Goal: Task Accomplishment & Management: Manage account settings

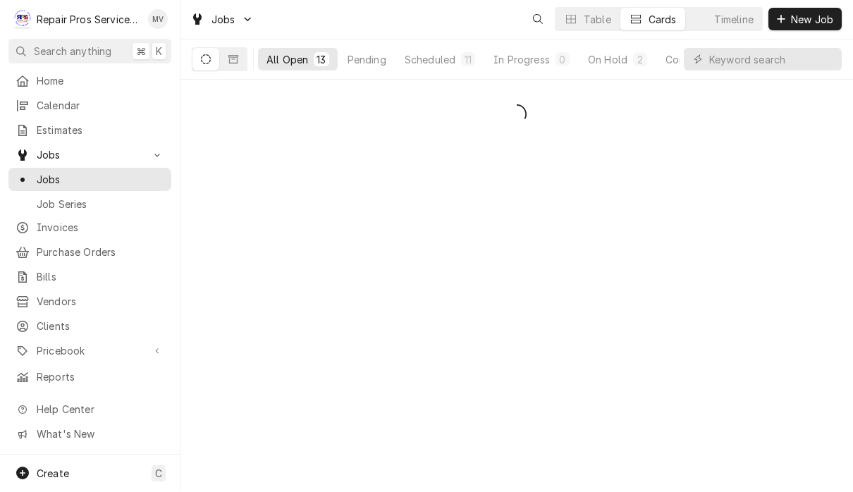
scroll to position [1, 0]
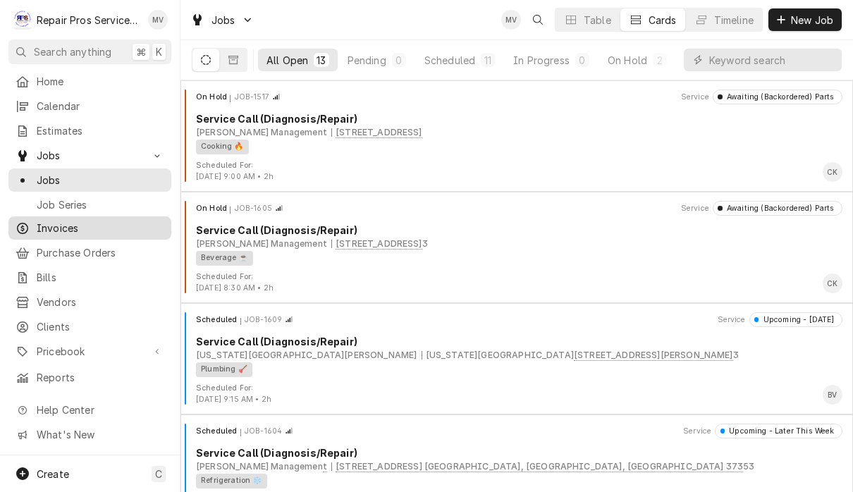
click at [82, 230] on div "Invoices" at bounding box center [89, 228] width 157 height 18
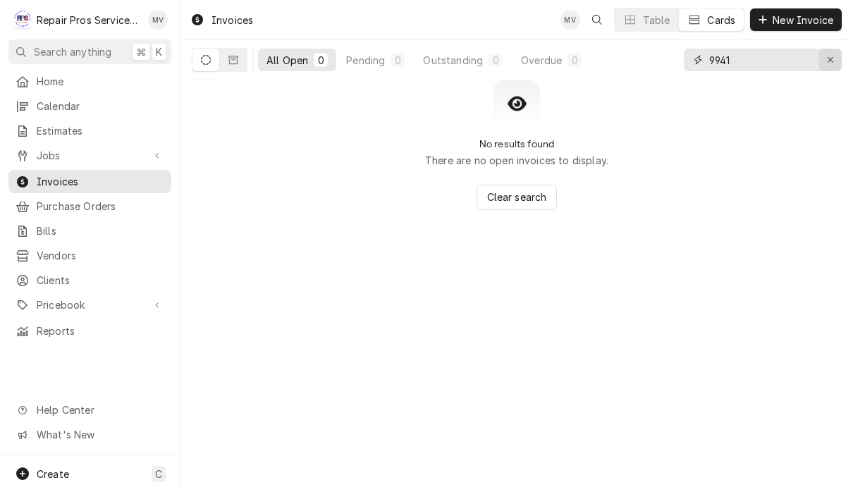
click at [831, 56] on icon "Erase input" at bounding box center [830, 60] width 8 height 10
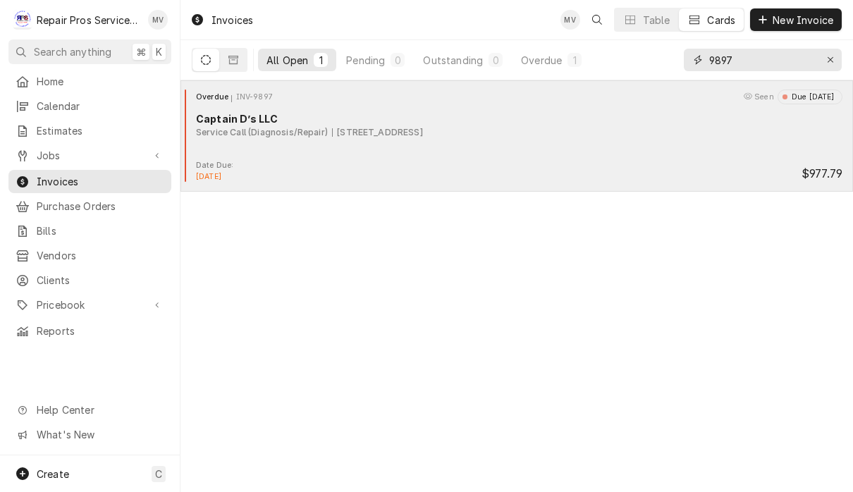
type input "9897"
click at [569, 143] on div "Overdue INV-9897 Seen Due 22 days ago Captain D’s LLC Service Call (Diagnosis/R…" at bounding box center [516, 124] width 661 height 70
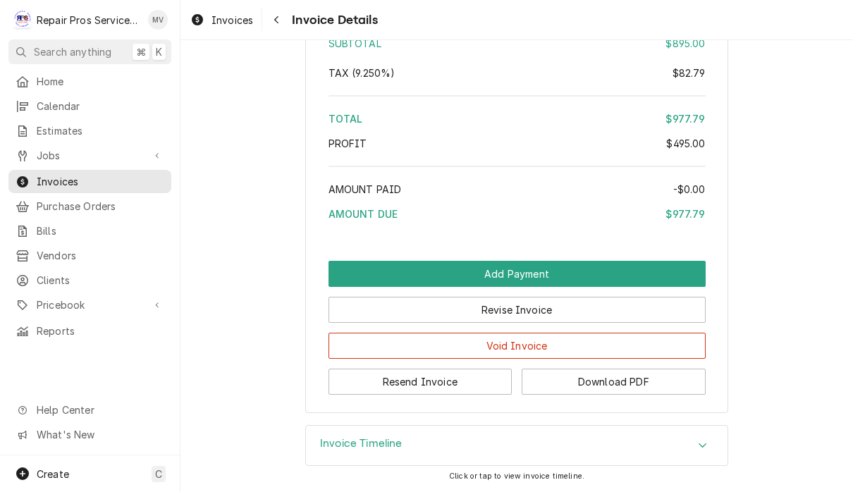
scroll to position [2612, 0]
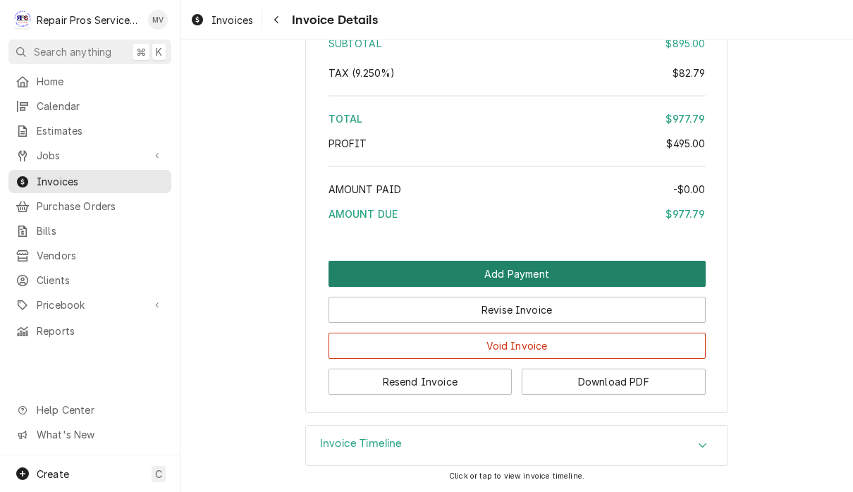
click at [640, 272] on button "Add Payment" at bounding box center [516, 274] width 377 height 26
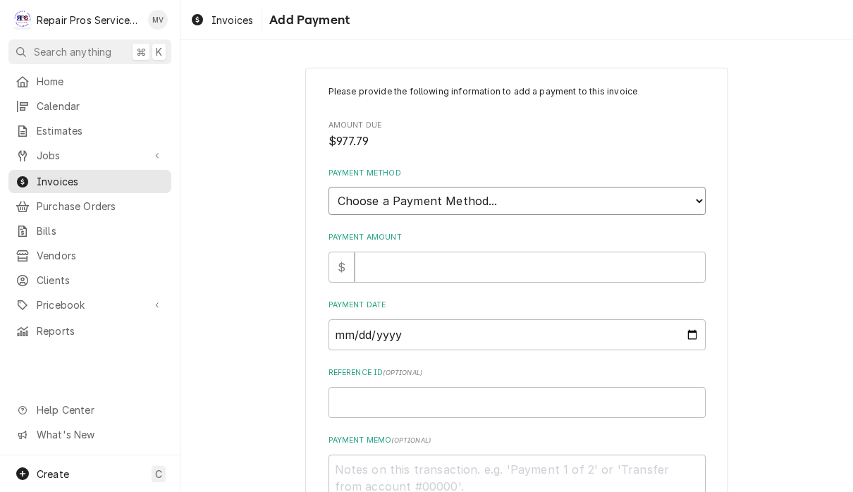
click at [578, 193] on select "Choose a Payment Method... Cash Check Credit/Debit Card ACH/eCheck Other" at bounding box center [516, 201] width 377 height 28
select select "2"
click at [509, 259] on input "Payment Amount" at bounding box center [529, 267] width 351 height 31
type textarea "x"
type input "9"
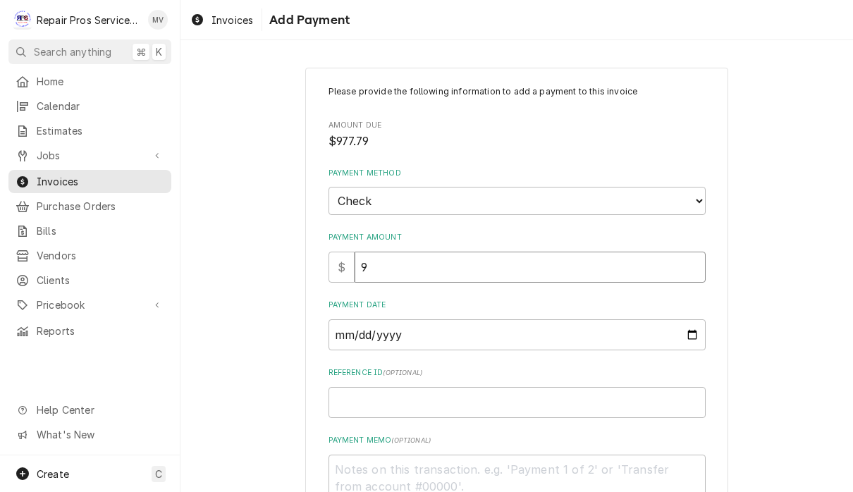
type textarea "x"
type input "97"
type textarea "x"
type input "977"
type textarea "x"
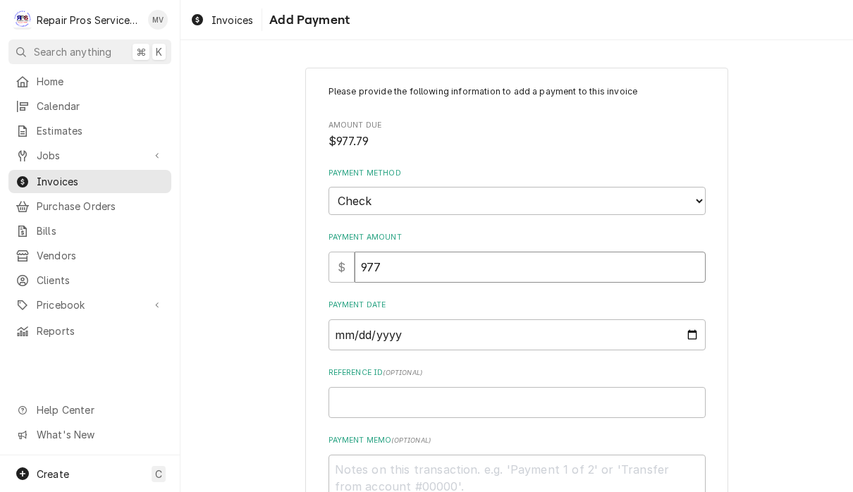
type input "977.7"
type textarea "x"
type input "977.79"
click at [473, 333] on input "Payment Date" at bounding box center [516, 334] width 377 height 31
type input "2025-10-05"
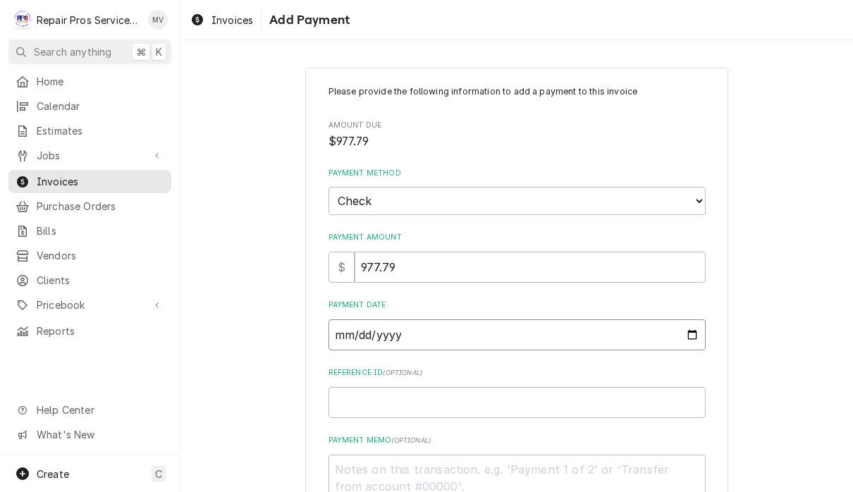
type textarea "x"
type input "2025-10-02"
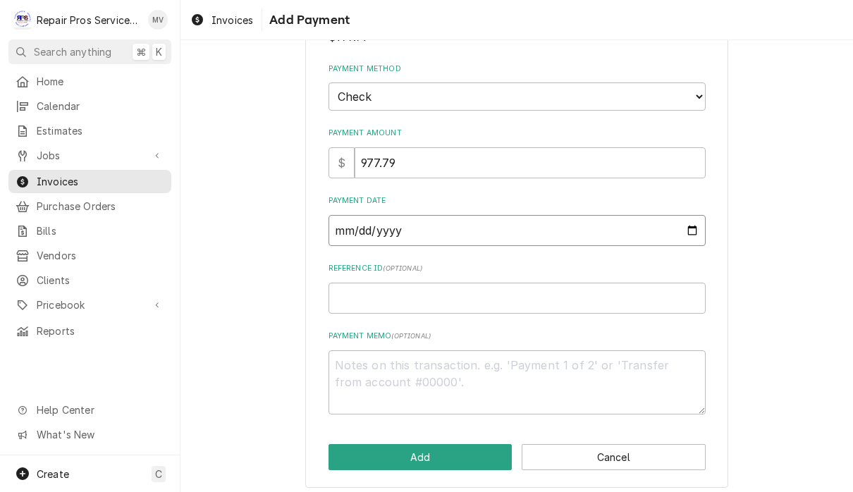
scroll to position [104, 0]
click at [389, 289] on input "Reference ID ( optional )" at bounding box center [516, 298] width 377 height 31
type textarea "x"
type input "9"
type textarea "x"
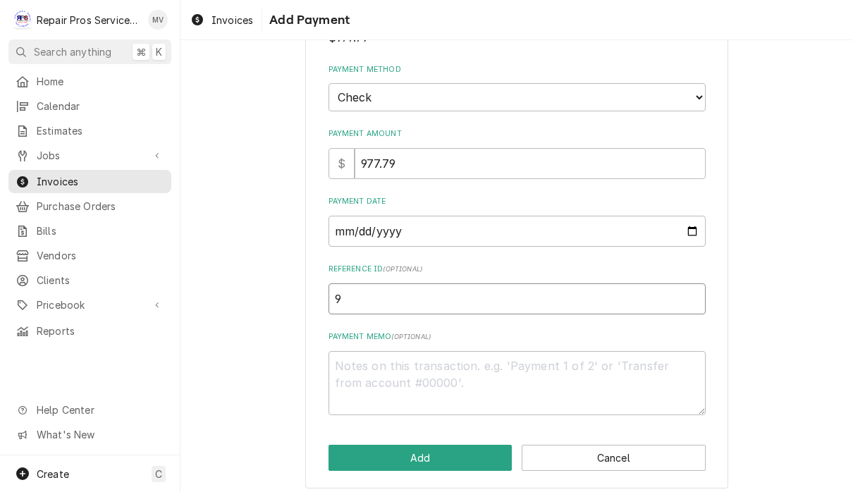
type input "98"
type textarea "x"
type input "989"
type textarea "x"
type input "9897"
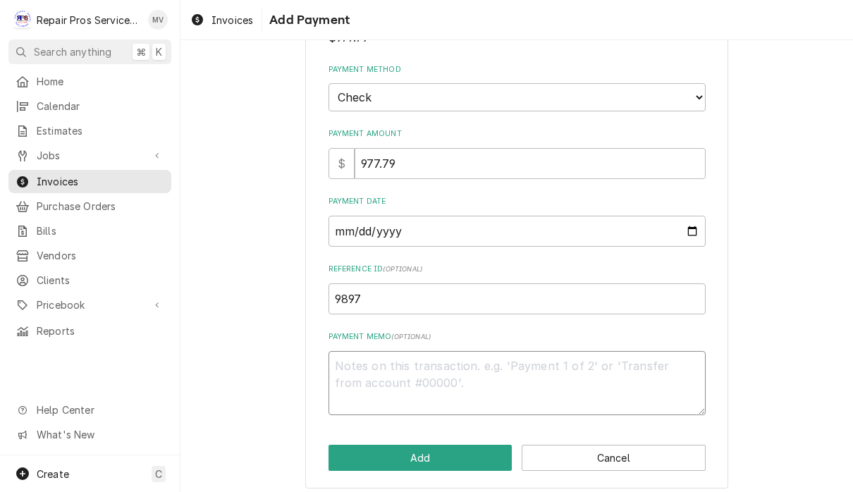
click at [451, 363] on textarea "Payment Memo ( optional )" at bounding box center [516, 383] width 377 height 64
type textarea "x"
type textarea "1"
type textarea "x"
type textarea "16"
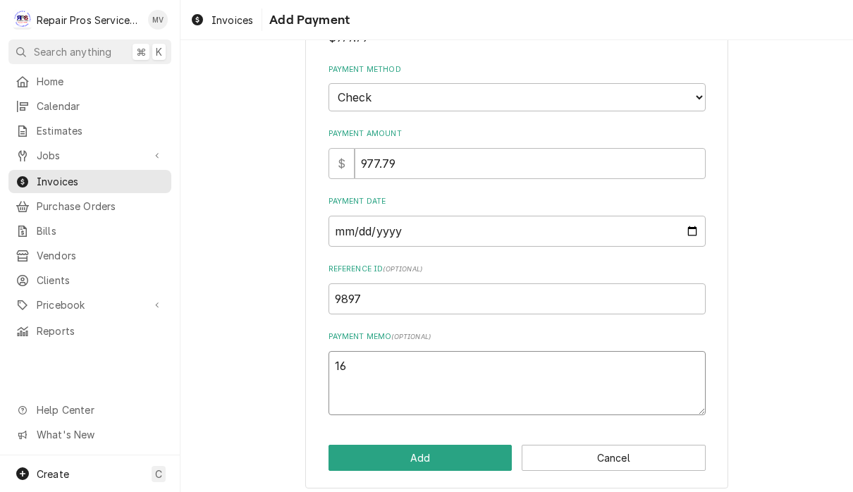
type textarea "x"
type textarea "161"
type textarea "x"
type textarea "1611"
type textarea "x"
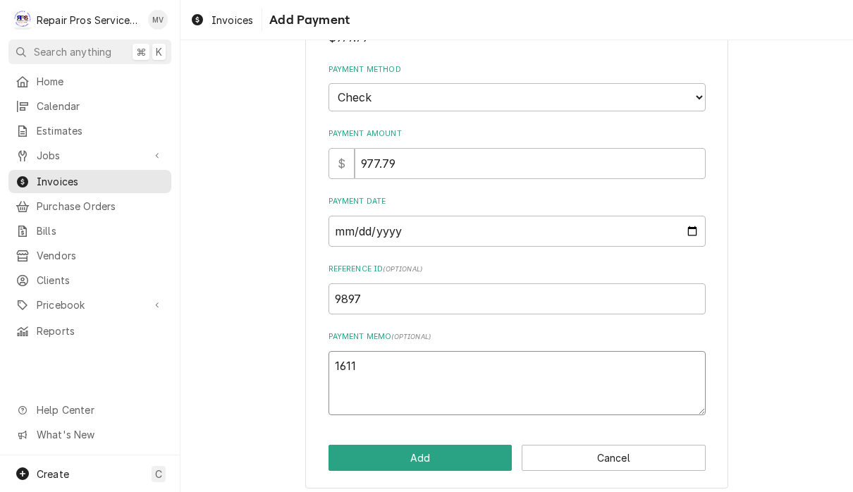
type textarea "16116"
type textarea "x"
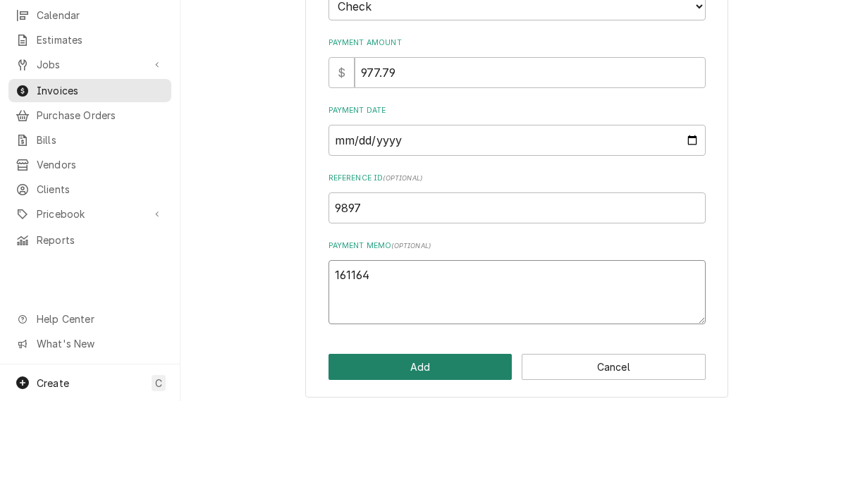
type textarea "161164"
click at [478, 445] on button "Add" at bounding box center [420, 458] width 184 height 26
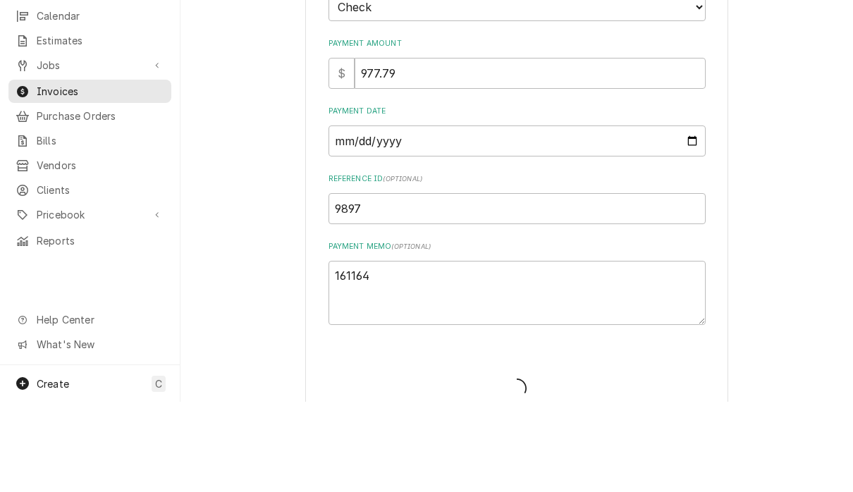
type textarea "x"
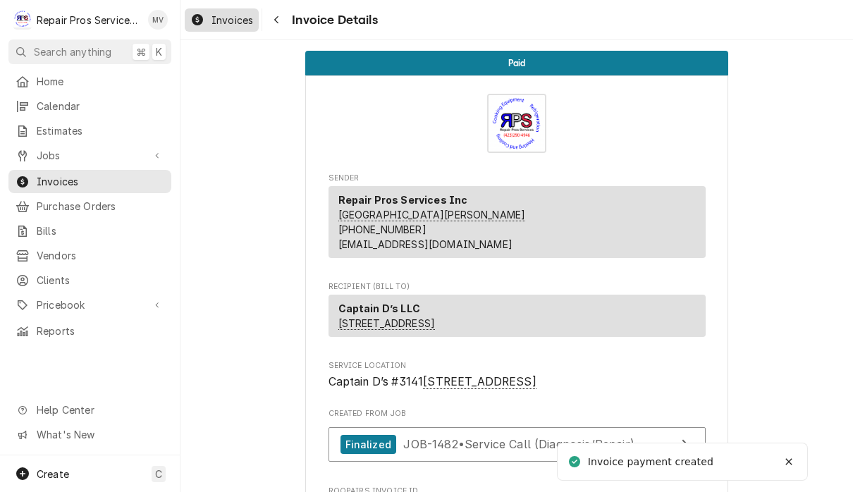
click at [228, 23] on span "Invoices" at bounding box center [232, 20] width 42 height 15
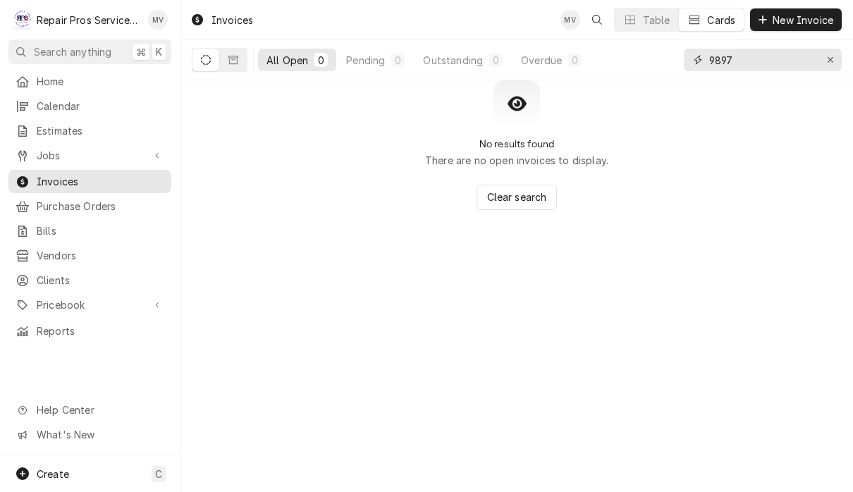
click at [764, 64] on input "9897" at bounding box center [762, 60] width 106 height 23
type input "9"
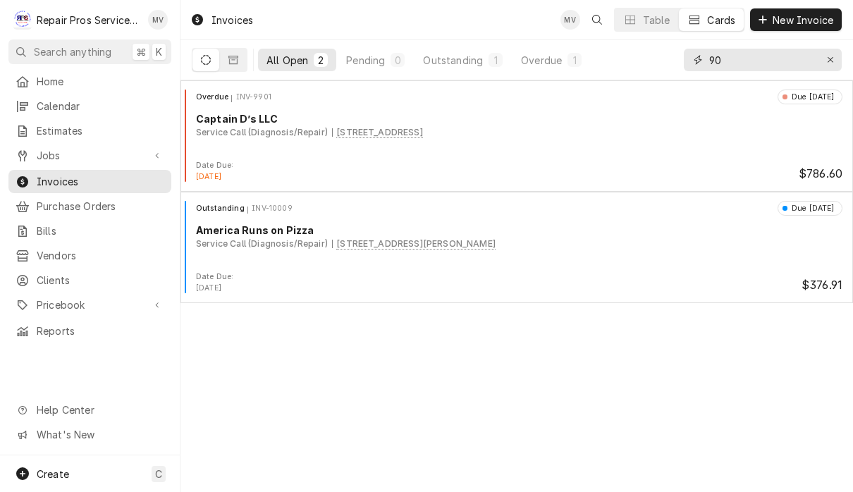
type input "9"
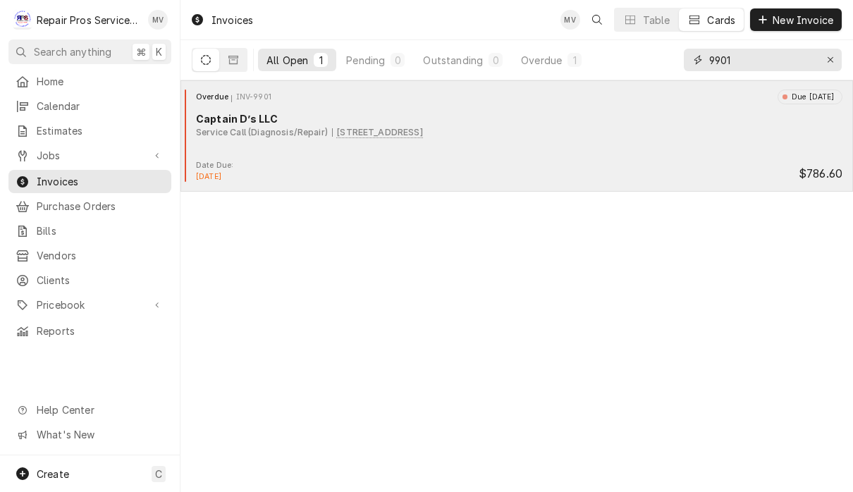
type input "9901"
click at [603, 149] on div "Overdue INV-9901 Due [DATE] Captain D’s LLC Service Call (Diagnosis/Repair) [ST…" at bounding box center [516, 124] width 661 height 70
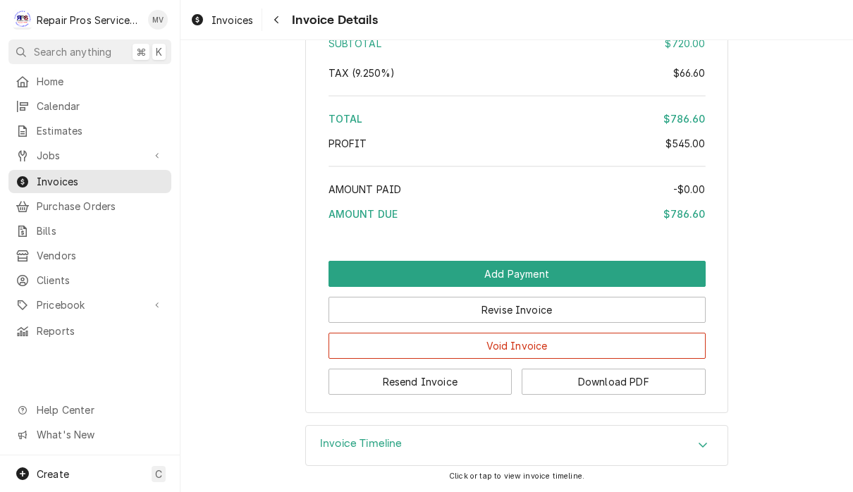
scroll to position [3030, 0]
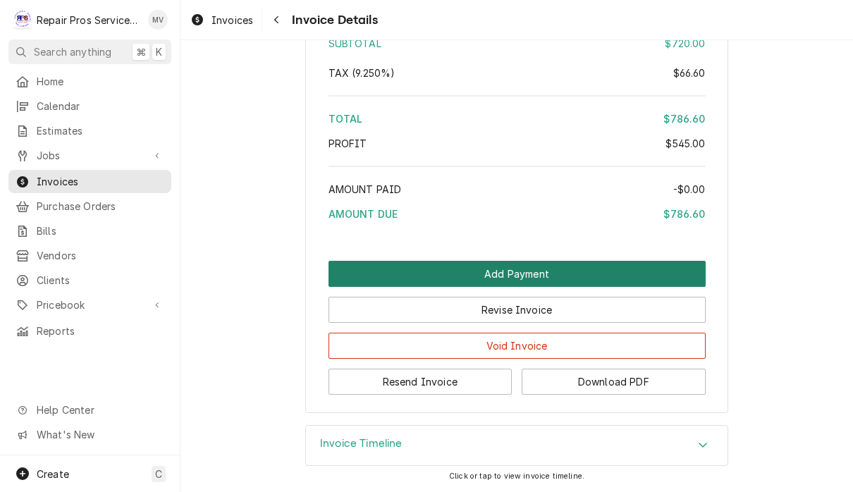
click at [641, 273] on button "Add Payment" at bounding box center [516, 274] width 377 height 26
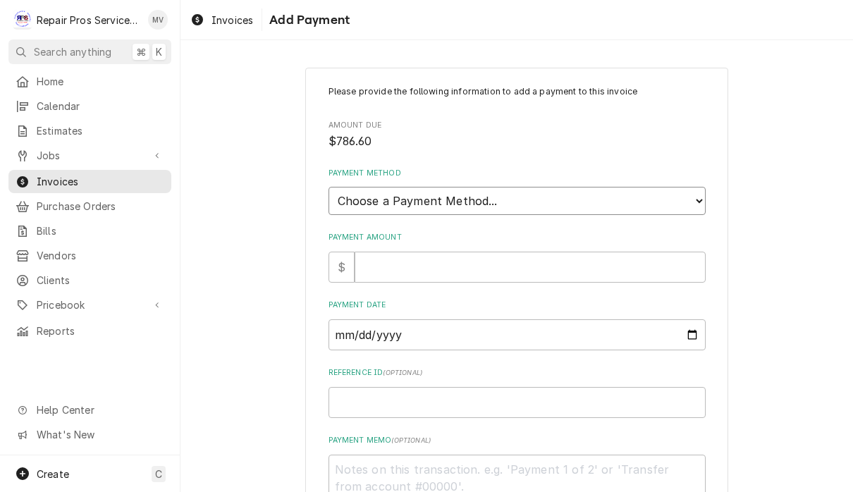
click at [640, 200] on select "Choose a Payment Method... Cash Check Credit/Debit Card ACH/eCheck Other" at bounding box center [516, 201] width 377 height 28
select select "2"
click at [538, 256] on input "Payment Amount" at bounding box center [529, 267] width 351 height 31
type textarea "x"
type input "7"
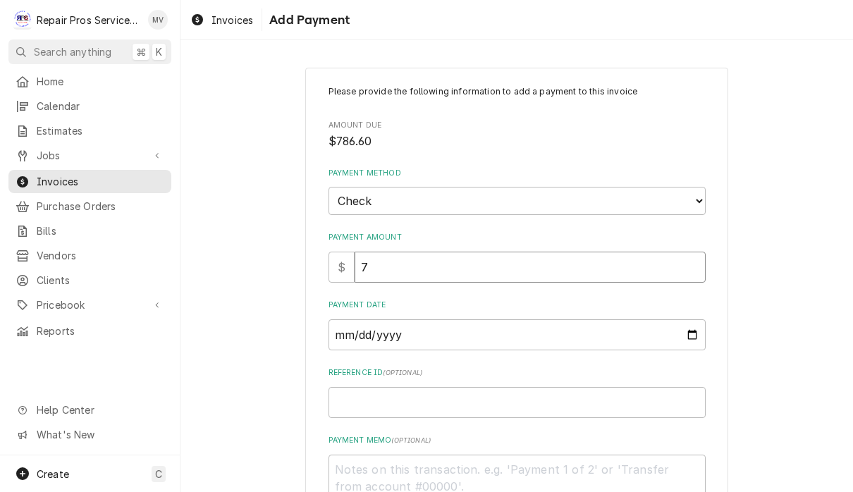
type textarea "x"
type input "78"
type textarea "x"
type input "786"
type textarea "x"
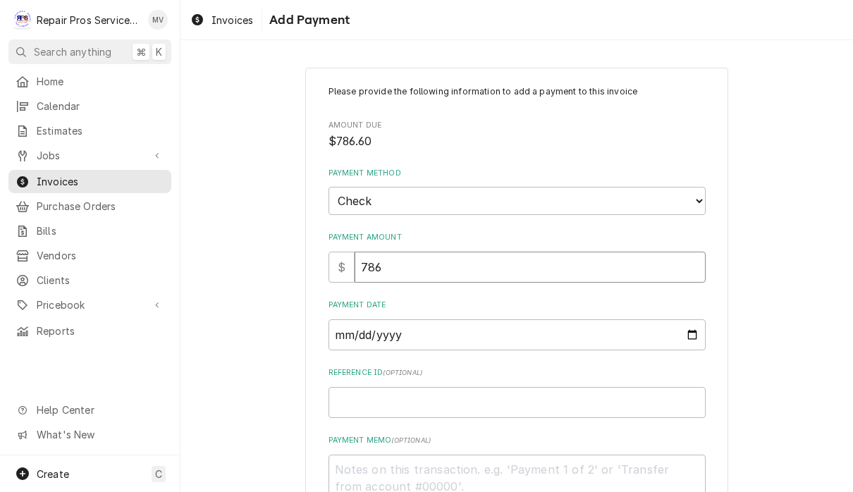
type input "786.6"
type textarea "x"
type input "786.69"
type textarea "x"
type input "786.6"
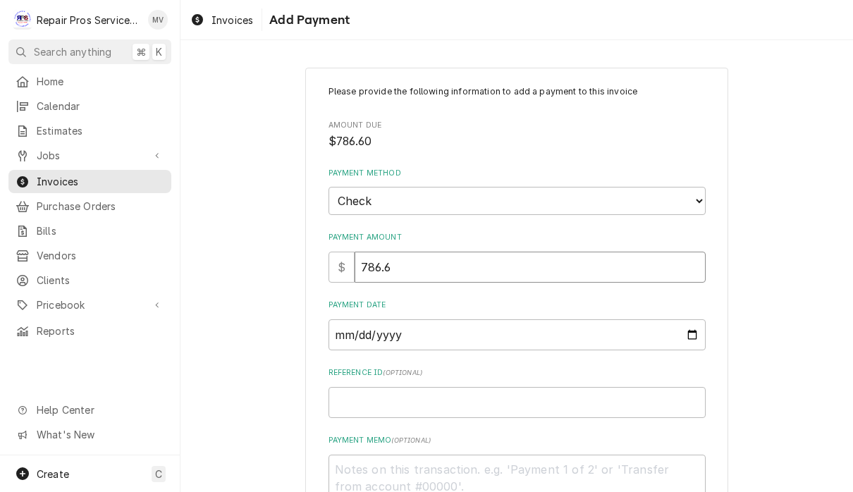
type textarea "x"
type input "786.69"
type textarea "x"
type input "786.6"
type textarea "x"
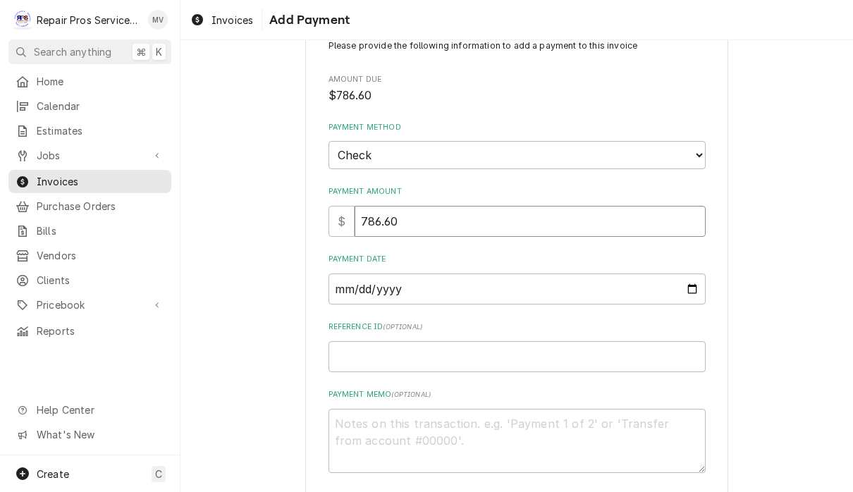
scroll to position [69, 0]
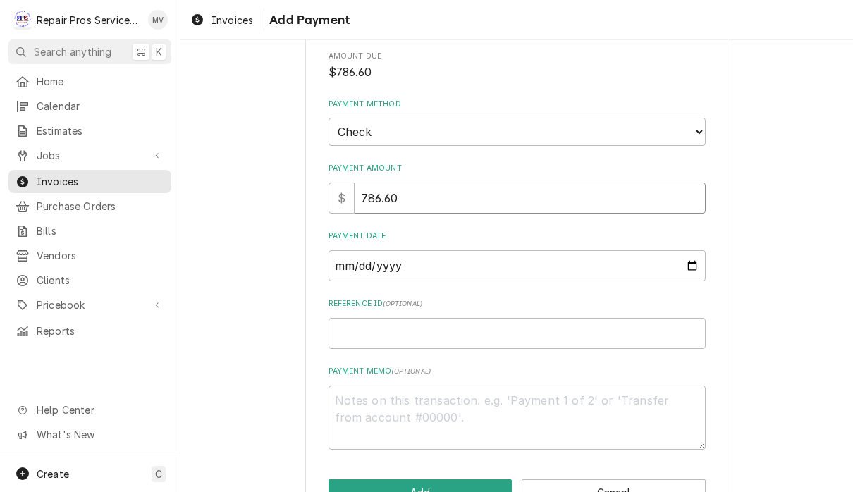
type input "786.60"
click at [626, 259] on input "Payment Date" at bounding box center [516, 265] width 377 height 31
type input "[DATE]"
type textarea "x"
type input "[DATE]"
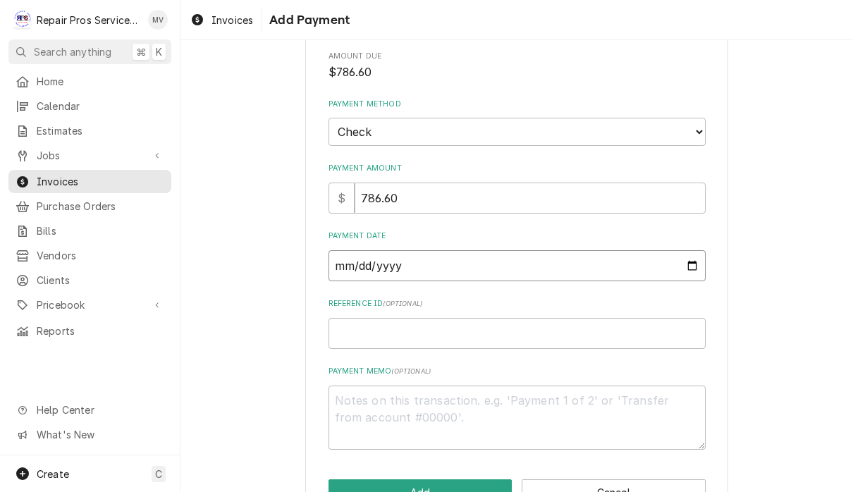
scroll to position [99, 0]
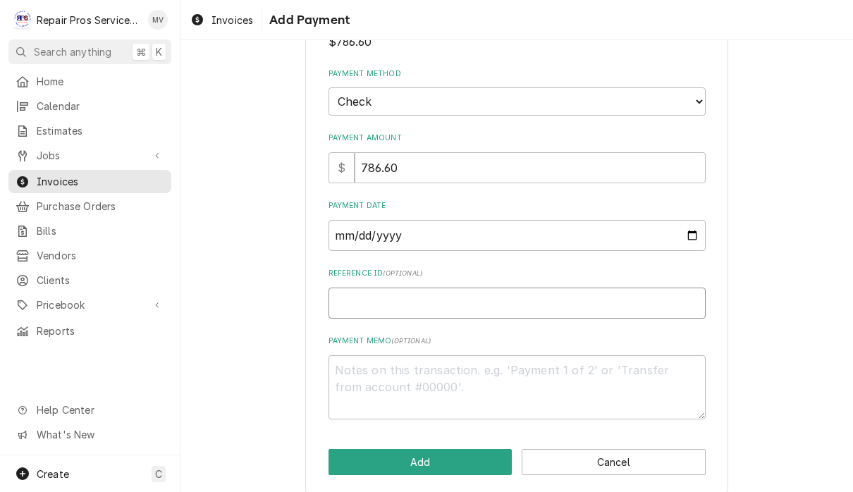
click at [413, 297] on input "Reference ID ( optional )" at bounding box center [516, 302] width 377 height 31
type textarea "x"
type input "9"
type textarea "x"
type input "99"
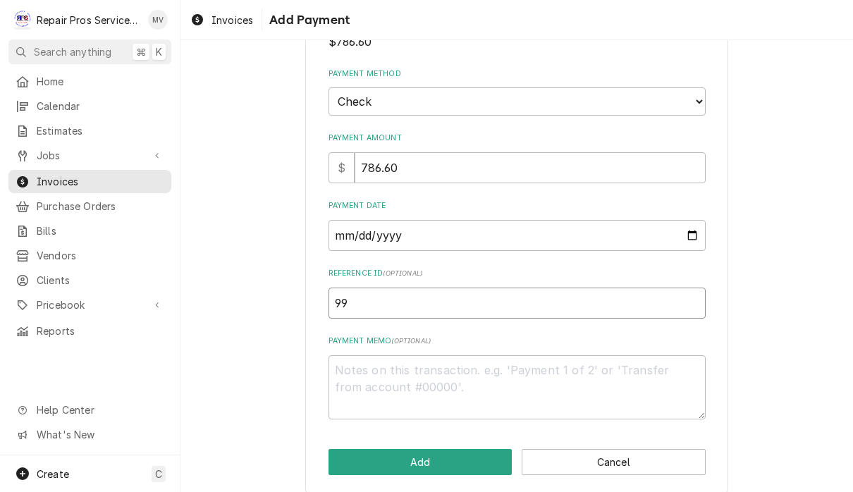
type textarea "x"
type input "990"
type textarea "x"
type input "9901"
click at [443, 381] on textarea "Payment Memo ( optional )" at bounding box center [516, 387] width 377 height 64
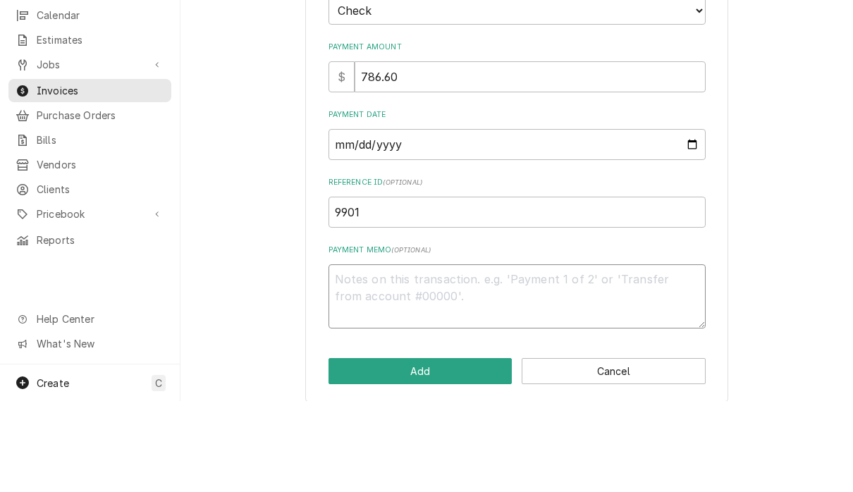
type textarea "x"
type textarea "1"
type textarea "x"
type textarea "16"
type textarea "x"
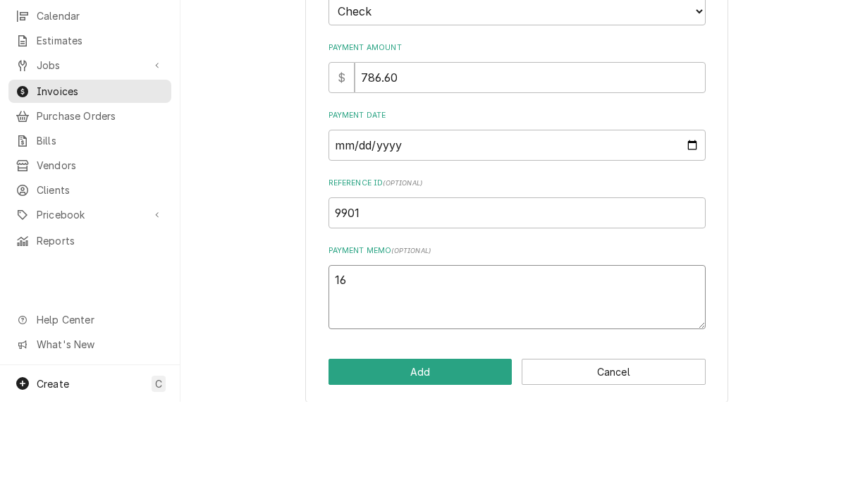
type textarea "161"
type textarea "x"
type textarea "1611"
type textarea "x"
type textarea "16116"
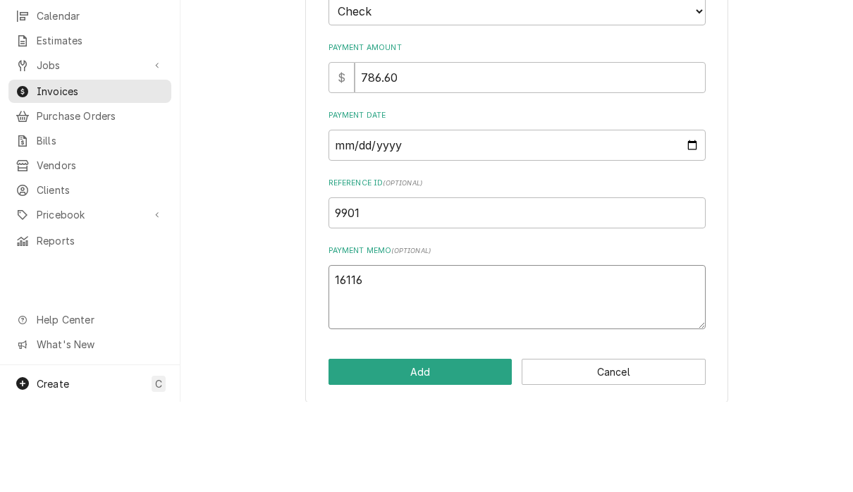
type textarea "x"
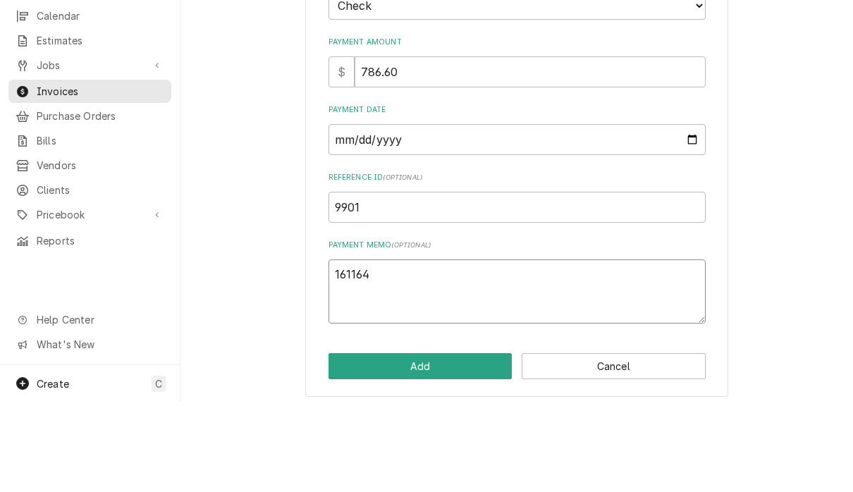
scroll to position [104, 0]
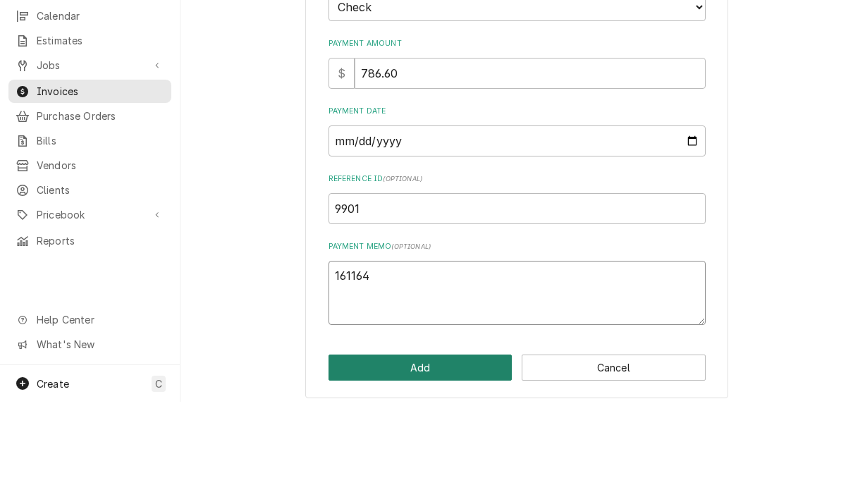
type textarea "161164"
click at [469, 445] on button "Add" at bounding box center [420, 458] width 184 height 26
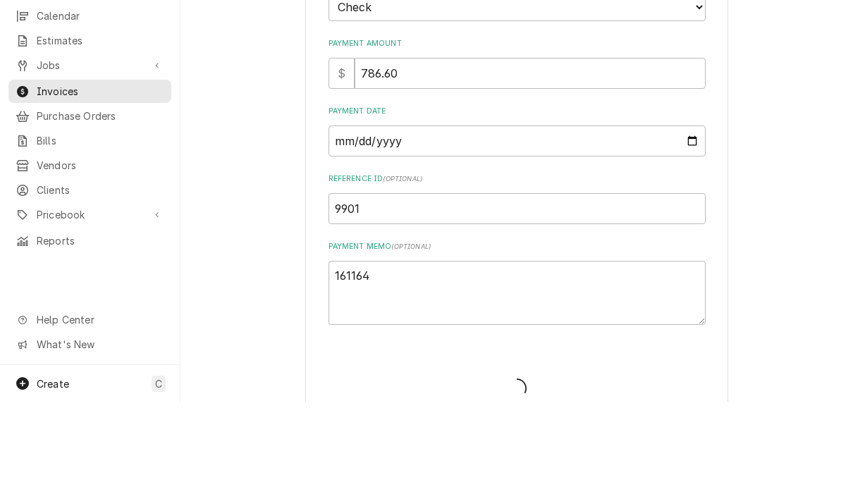
type textarea "x"
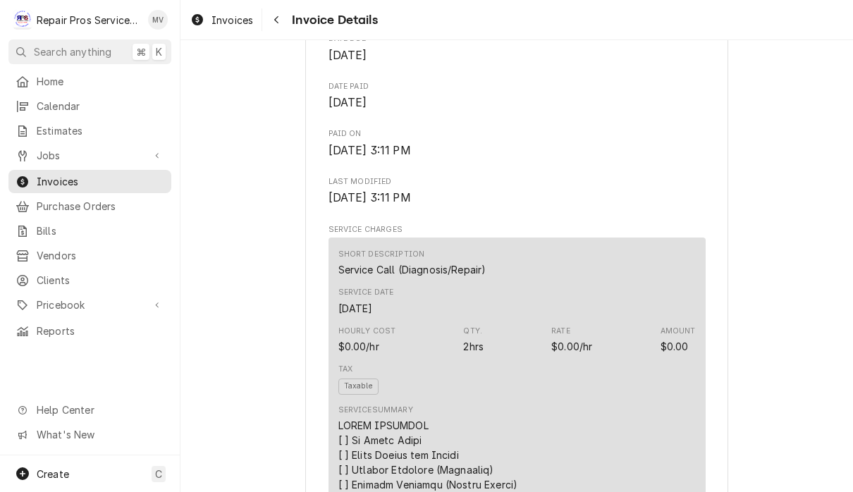
scroll to position [672, 0]
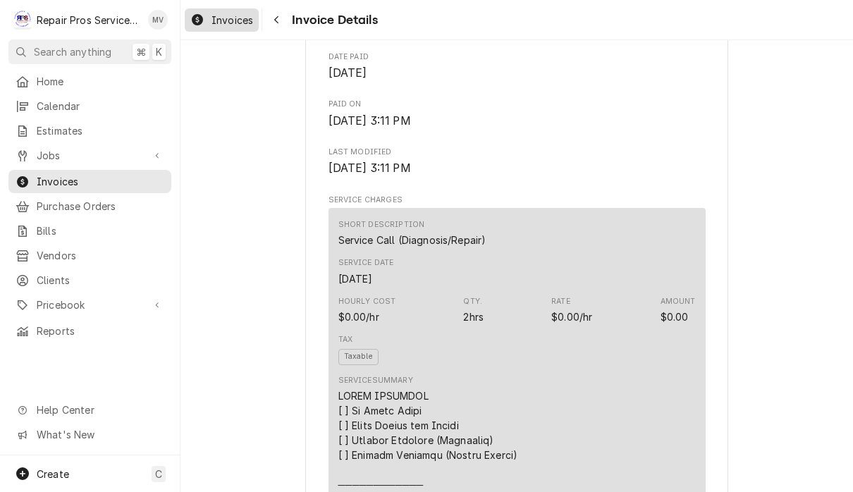
click at [236, 13] on span "Invoices" at bounding box center [232, 20] width 42 height 15
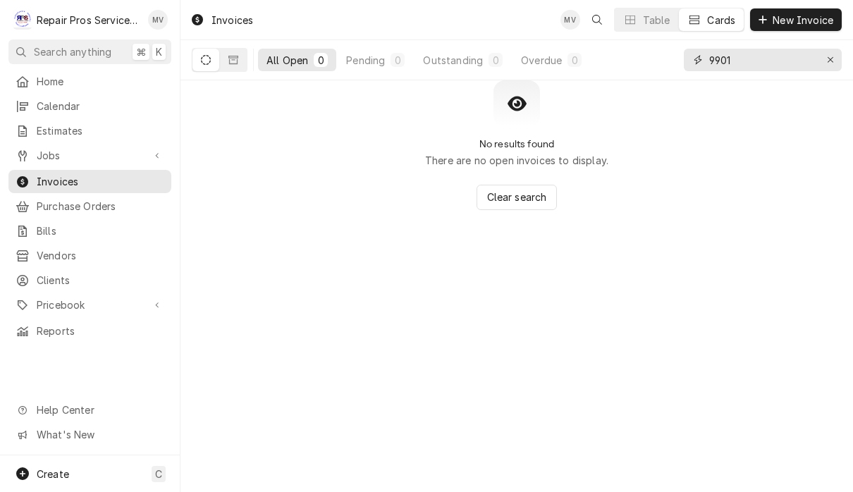
click at [760, 54] on input "9901" at bounding box center [762, 60] width 106 height 23
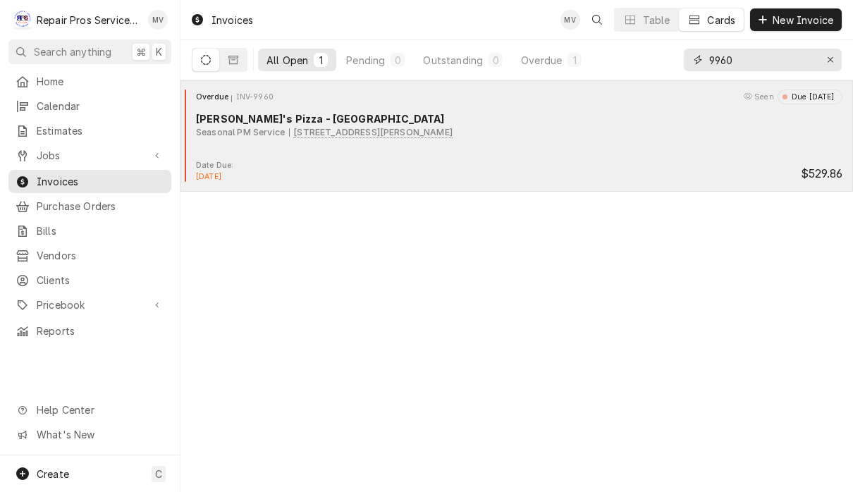
type input "9960"
click at [590, 165] on div "Date Due: Sep 26, 2025 $529.86" at bounding box center [516, 171] width 661 height 23
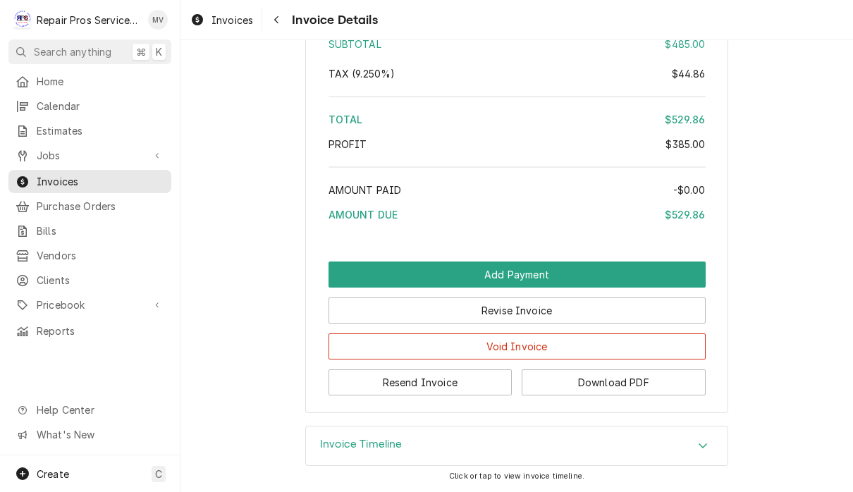
scroll to position [2445, 0]
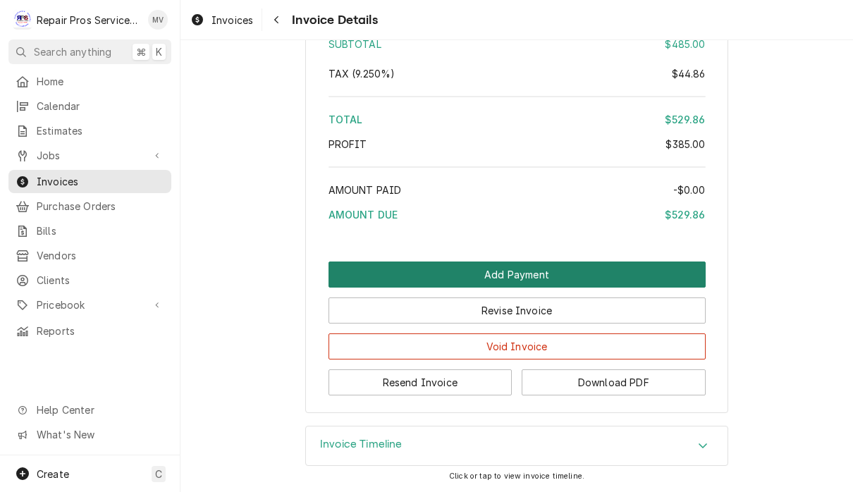
click at [646, 271] on button "Add Payment" at bounding box center [516, 274] width 377 height 26
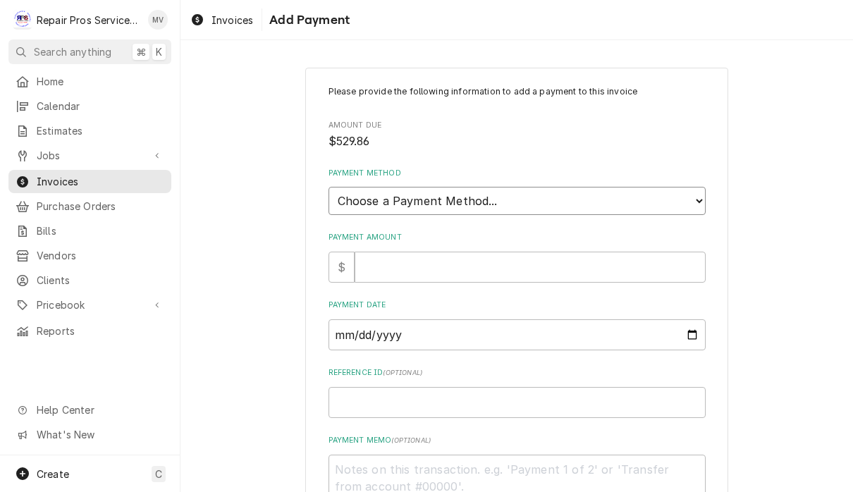
click at [595, 195] on select "Choose a Payment Method... Cash Check Credit/Debit Card ACH/eCheck Other" at bounding box center [516, 201] width 377 height 28
select select "2"
click at [510, 256] on input "Payment Amount" at bounding box center [529, 267] width 351 height 31
type textarea "x"
type input "5"
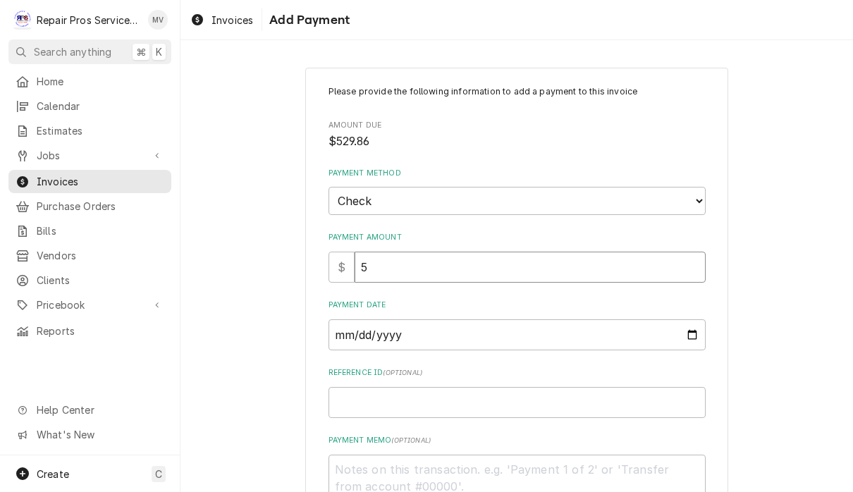
type textarea "x"
type input "52"
type textarea "x"
type input "529"
type textarea "x"
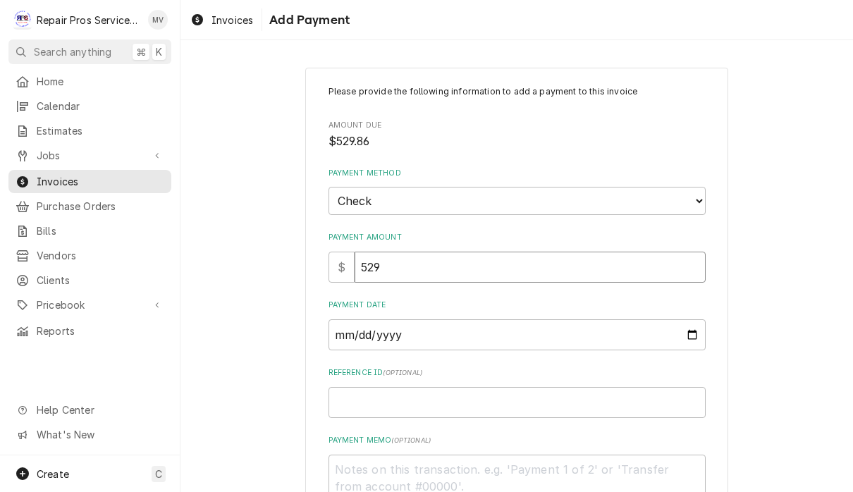
type input "529.8"
type textarea "x"
type input "529.86"
click at [446, 323] on input "Payment Date" at bounding box center [516, 334] width 377 height 31
type input "[DATE]"
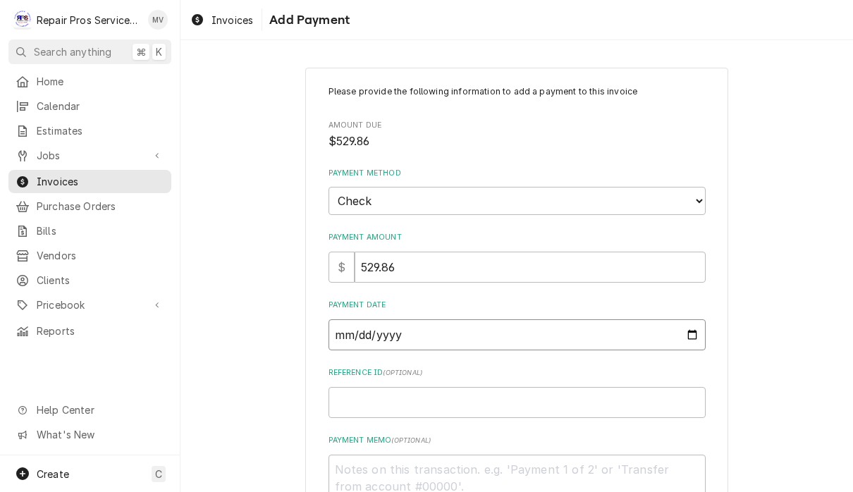
type textarea "x"
type input "[DATE]"
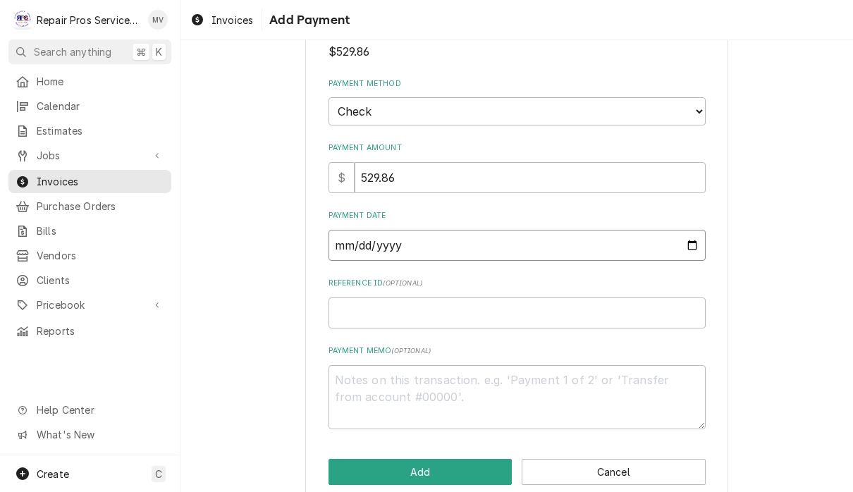
scroll to position [94, 0]
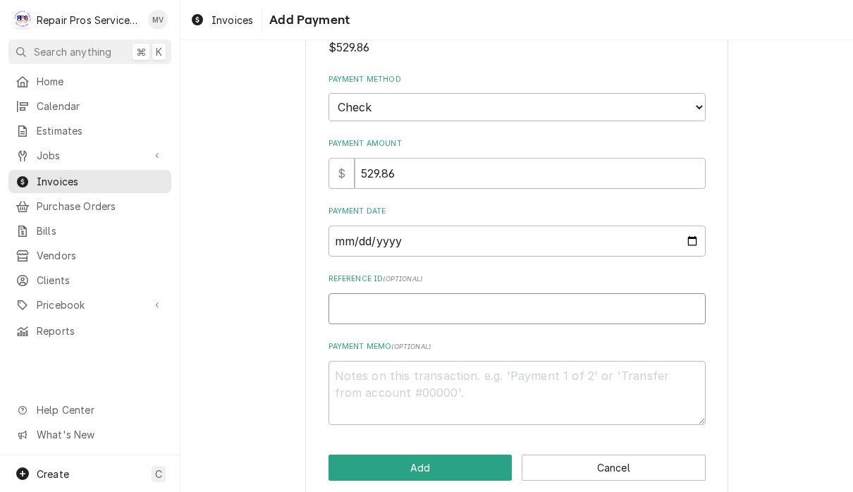
click at [523, 304] on input "Reference ID ( optional )" at bounding box center [516, 308] width 377 height 31
type textarea "x"
type input "9"
type textarea "x"
type input "99"
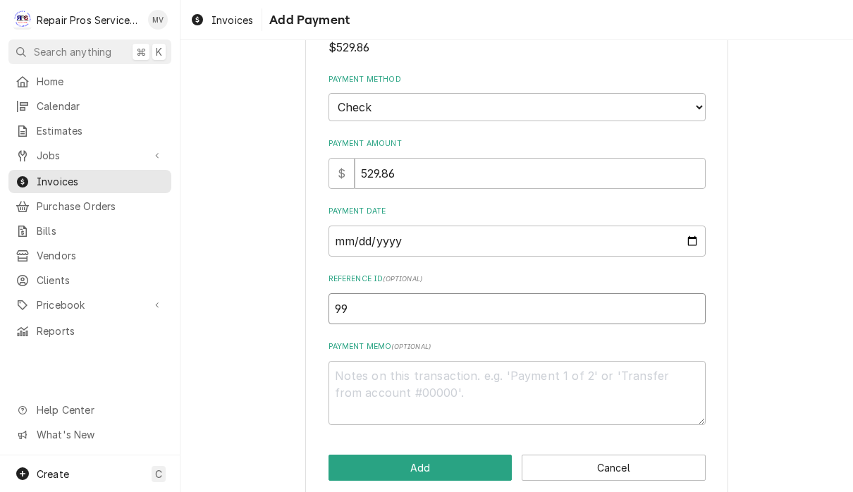
type textarea "x"
type input "996"
type textarea "x"
type input "9960"
click at [503, 380] on textarea "Payment Memo ( optional )" at bounding box center [516, 393] width 377 height 64
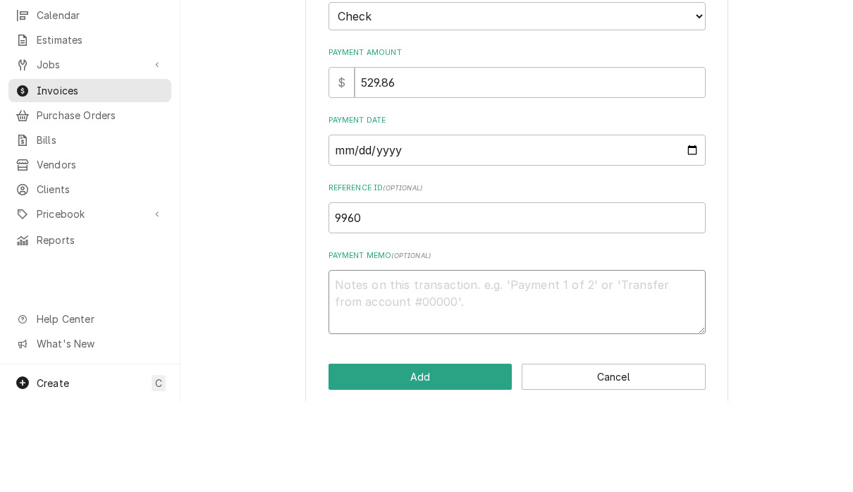
scroll to position [0, 0]
type textarea "x"
type textarea "7"
type textarea "x"
type textarea "72"
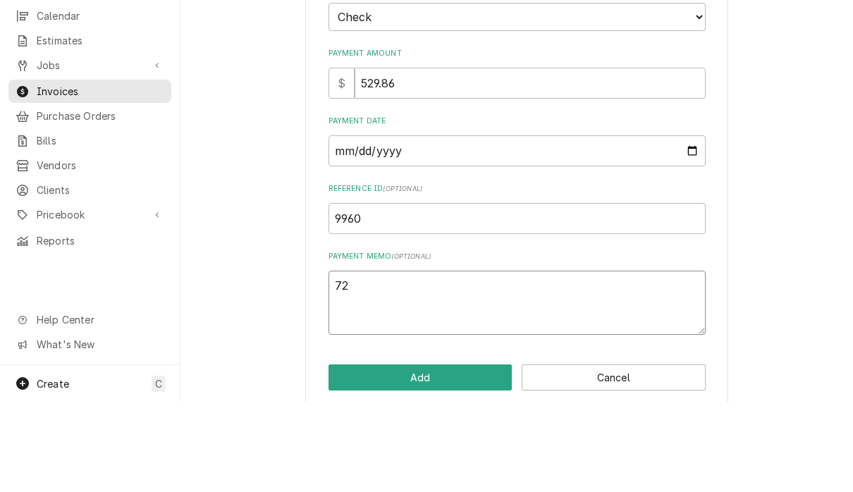
type textarea "x"
type textarea "722"
type textarea "x"
type textarea "7223"
type textarea "x"
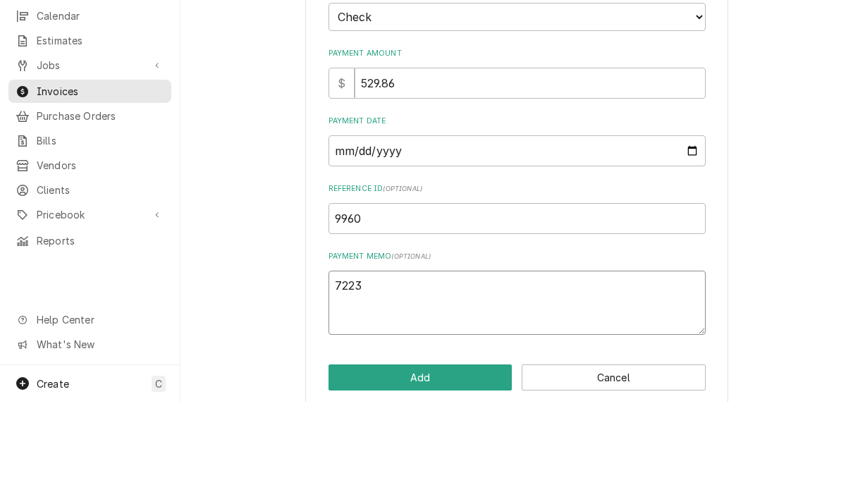
type textarea "72235"
type textarea "x"
type textarea "722355"
type textarea "x"
type textarea "7223556"
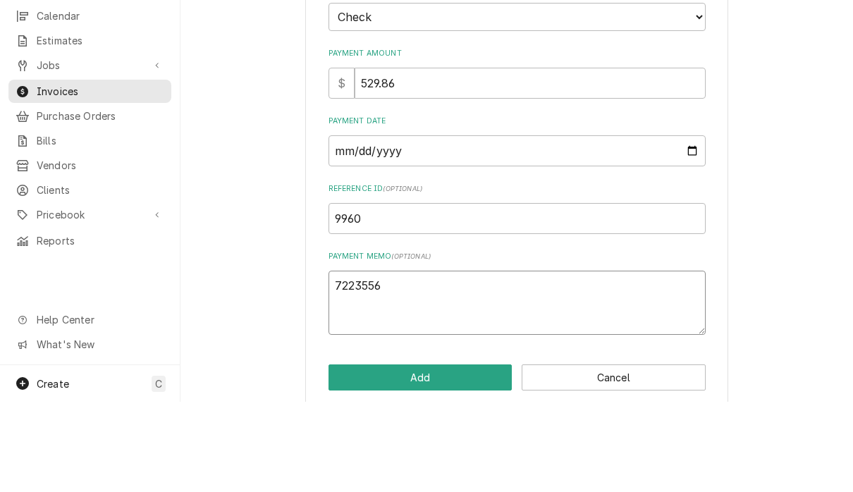
type textarea "x"
type textarea "72235569"
type textarea "x"
type textarea "722355693"
type textarea "x"
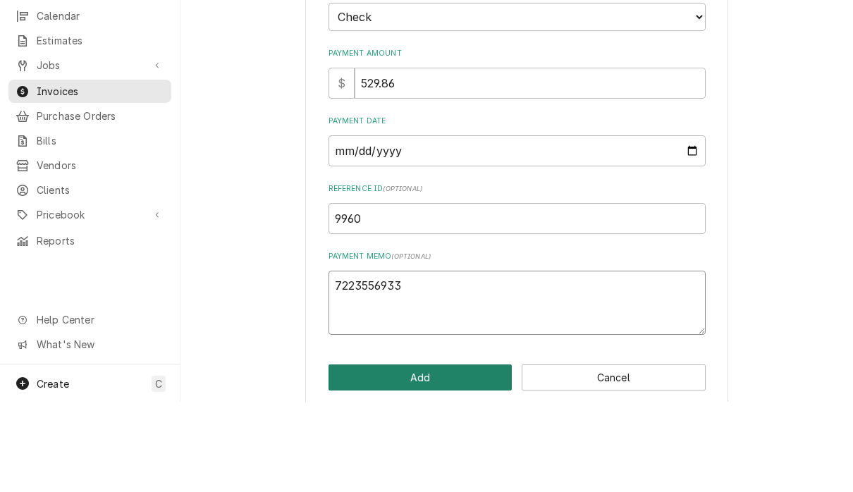
type textarea "7223556933"
click at [447, 454] on button "Add" at bounding box center [420, 467] width 184 height 26
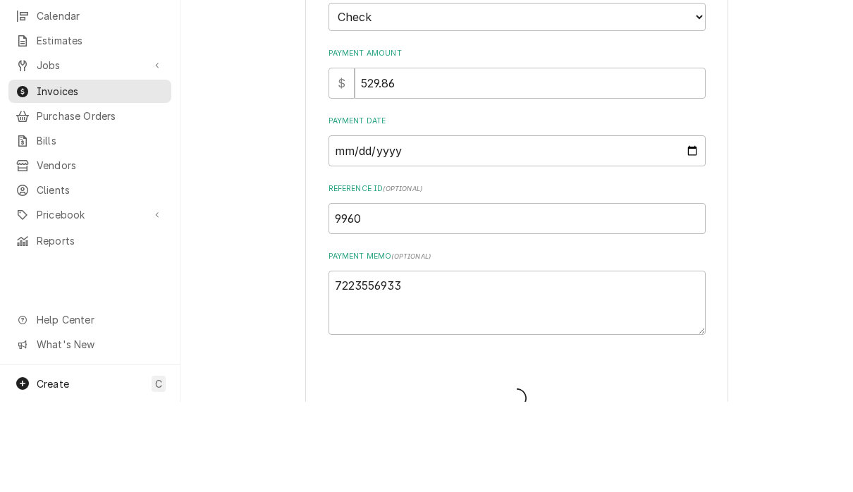
type textarea "x"
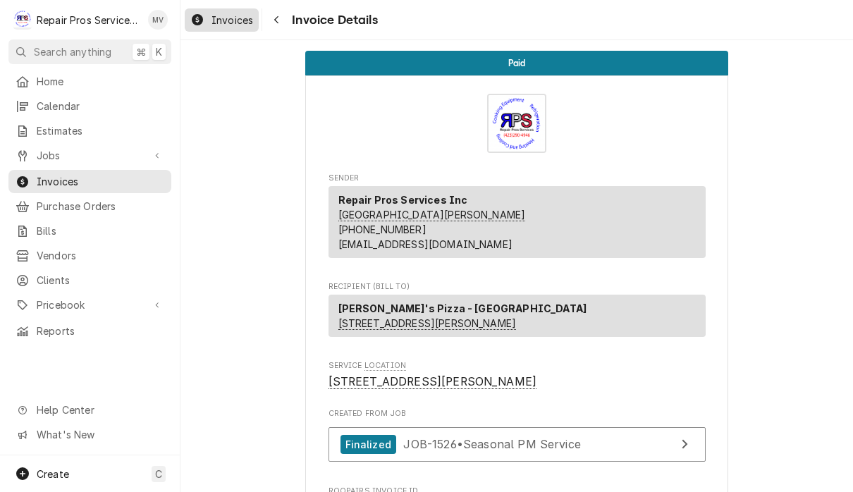
click at [237, 20] on span "Invoices" at bounding box center [232, 20] width 42 height 15
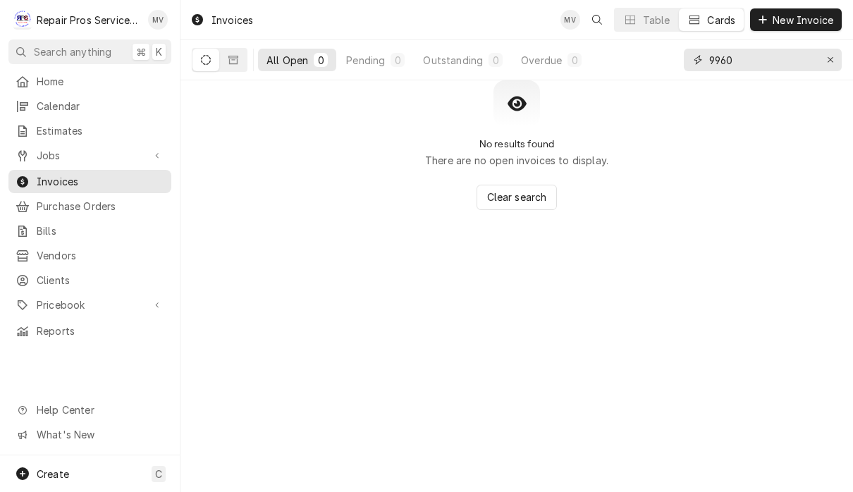
click at [771, 63] on input "9960" at bounding box center [762, 60] width 106 height 23
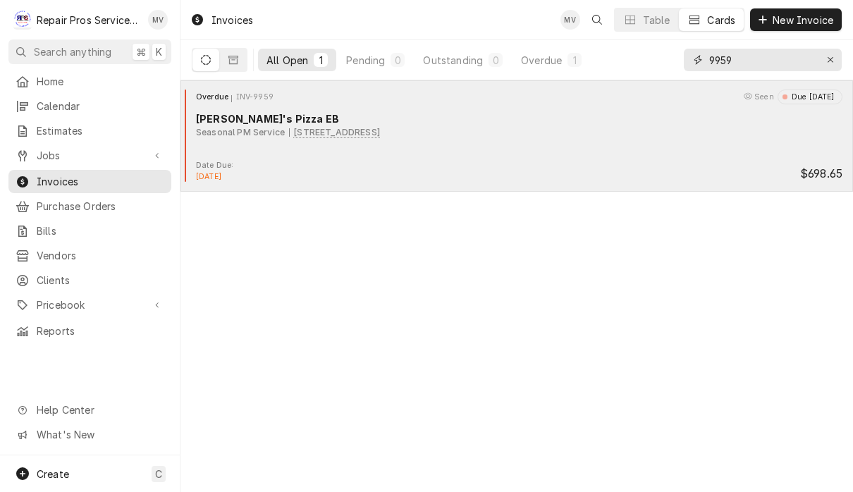
type input "9959"
click at [585, 134] on div "Seasonal PM Service 7794 E Brainerd RD, Chattanooga, TN 37421" at bounding box center [519, 132] width 646 height 13
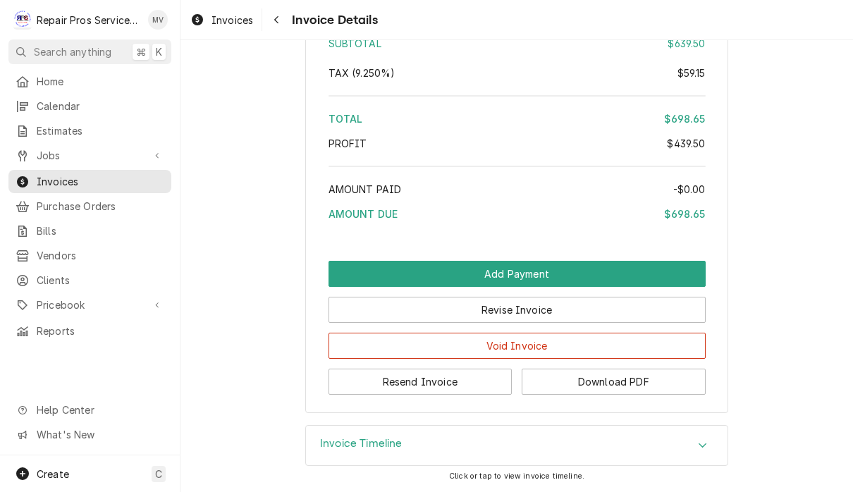
scroll to position [2654, 0]
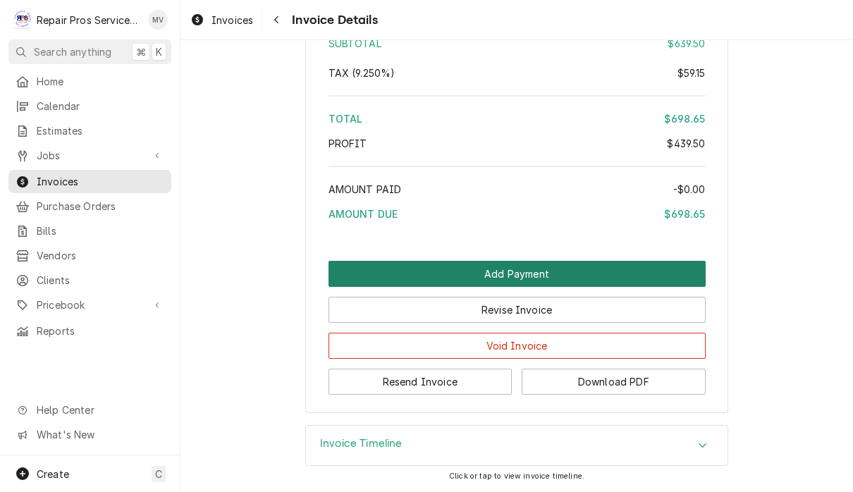
click at [607, 272] on button "Add Payment" at bounding box center [516, 274] width 377 height 26
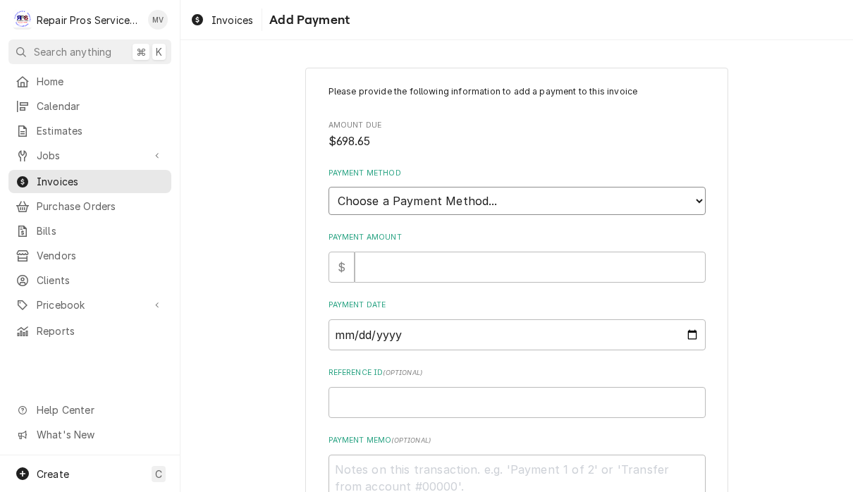
click at [604, 202] on select "Choose a Payment Method... Cash Check Credit/Debit Card ACH/eCheck Other" at bounding box center [516, 201] width 377 height 28
select select "2"
click at [426, 259] on input "Payment Amount" at bounding box center [529, 267] width 351 height 31
type textarea "x"
type input "6"
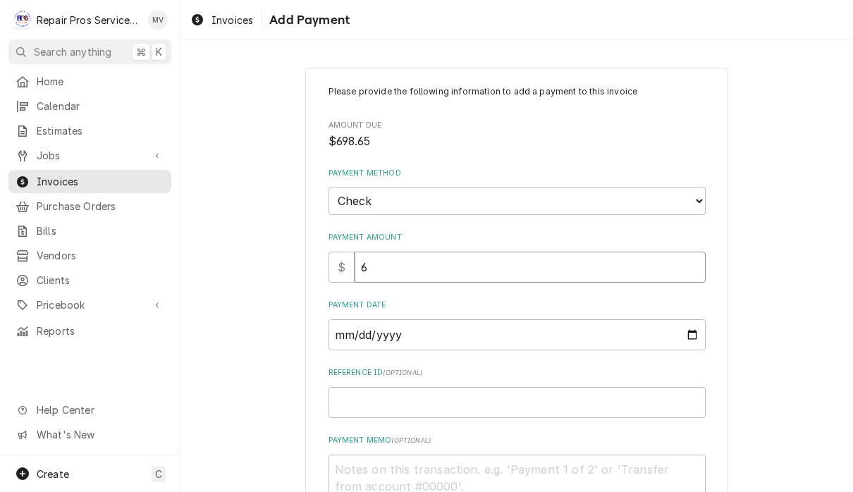
type textarea "x"
type input "69"
type textarea "x"
type input "698"
type textarea "x"
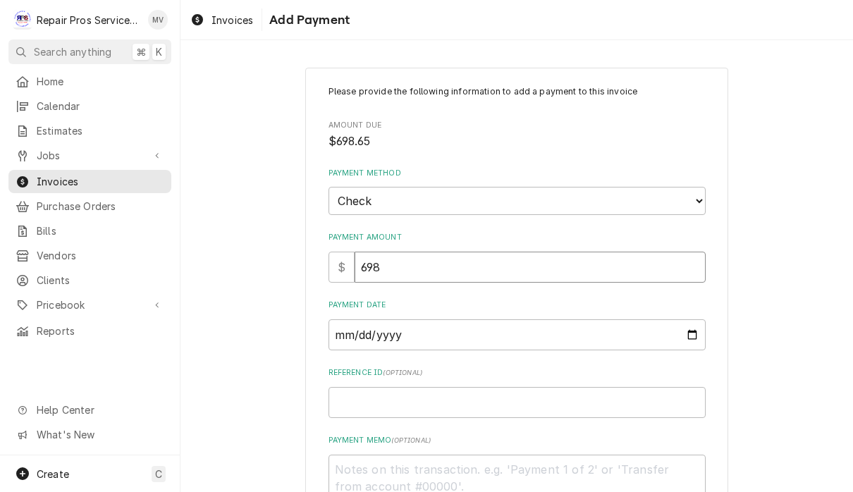
type input "698.6"
type textarea "x"
type input "698.65"
click at [548, 329] on input "Payment Date" at bounding box center [516, 334] width 377 height 31
type input "[DATE]"
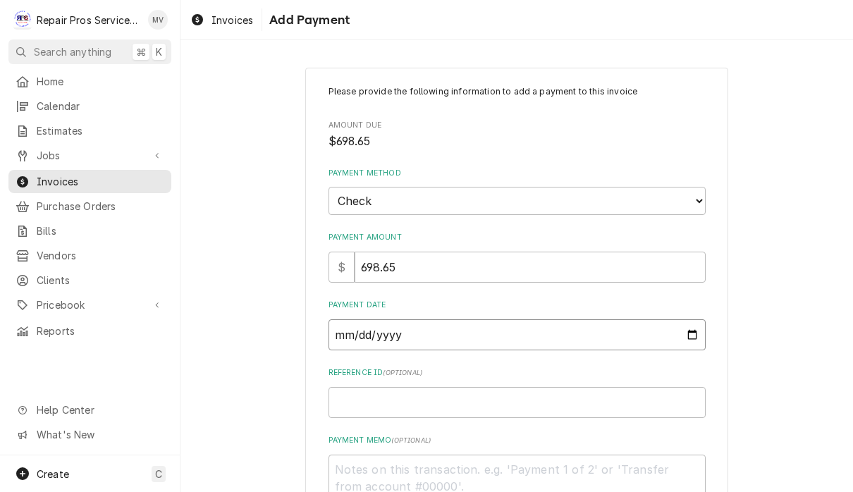
type textarea "x"
type input "[DATE]"
click at [416, 399] on input "Reference ID ( optional )" at bounding box center [516, 402] width 377 height 31
type textarea "x"
type input "9"
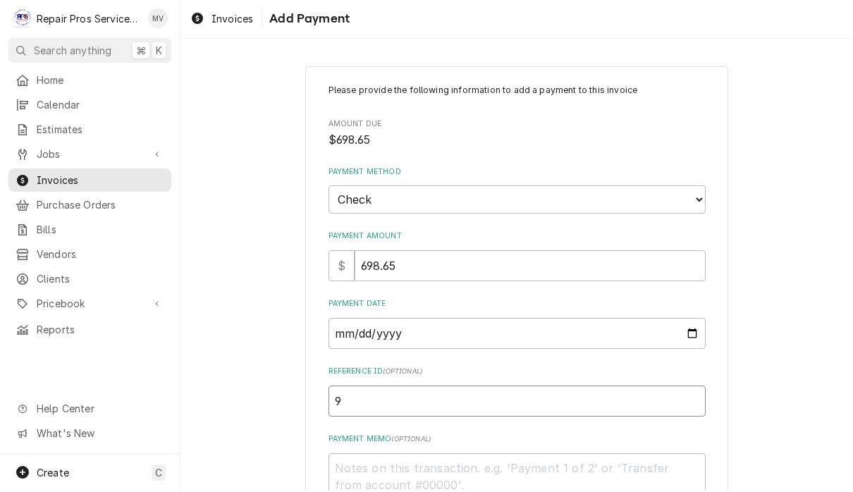
type textarea "x"
type input "99"
type textarea "x"
type input "995"
type textarea "x"
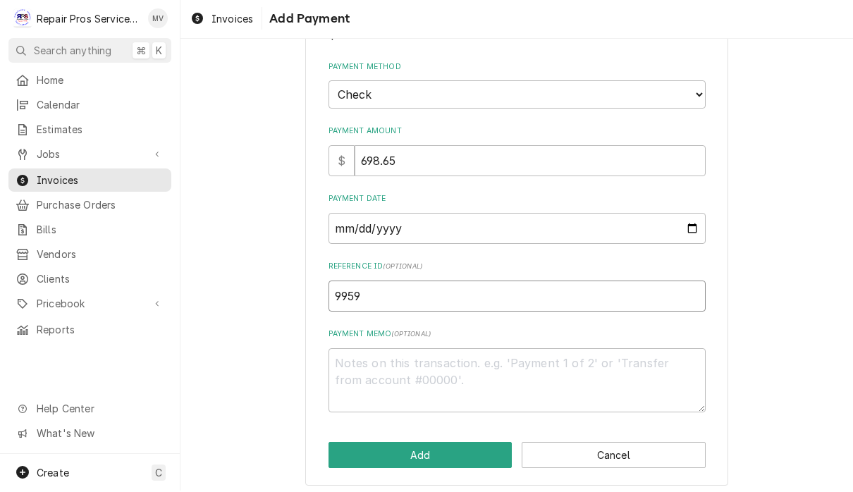
scroll to position [104, 0]
type input "9959"
click at [411, 365] on textarea "Payment Memo ( optional )" at bounding box center [516, 383] width 377 height 64
type textarea "x"
type textarea "7"
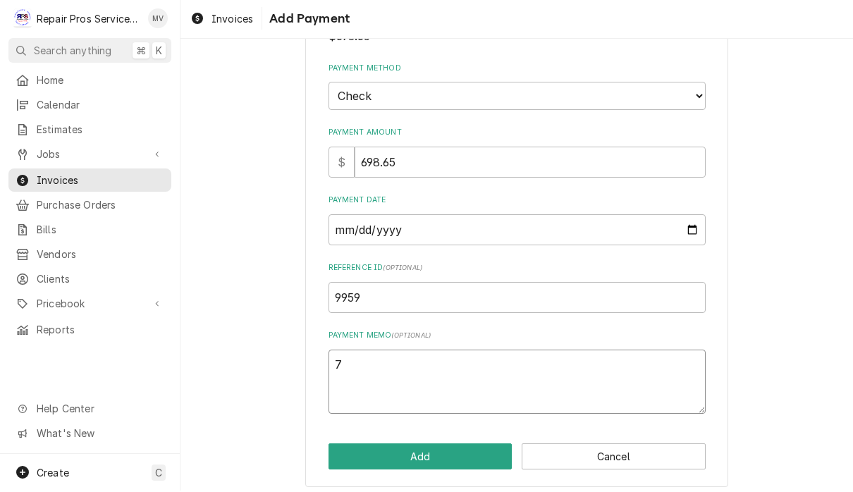
type textarea "x"
type textarea "72"
type textarea "x"
type textarea "722"
type textarea "x"
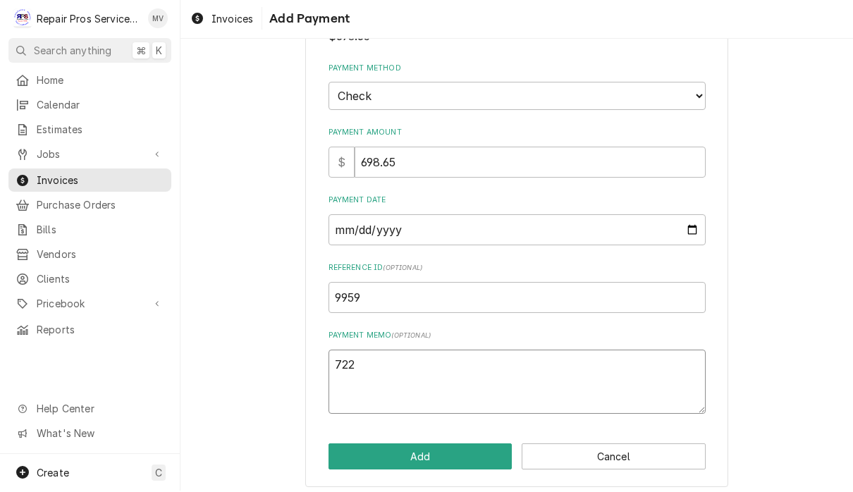
type textarea "7223"
type textarea "x"
type textarea "72235"
type textarea "x"
type textarea "722355"
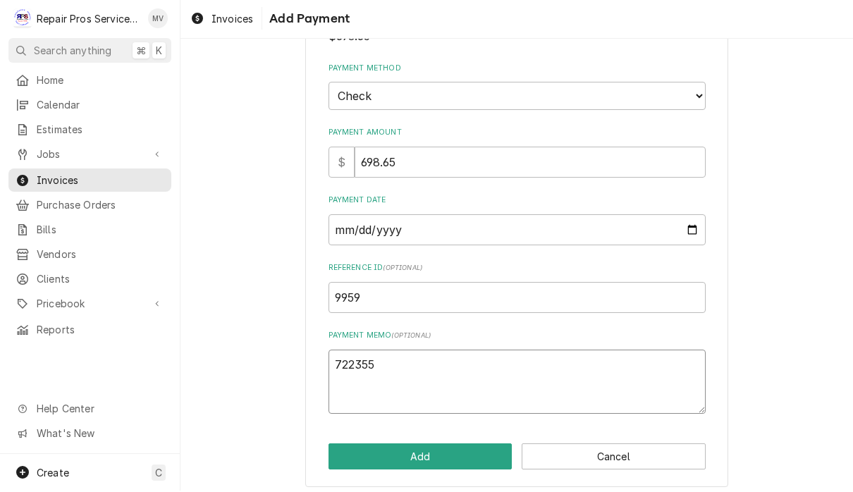
type textarea "x"
type textarea "7223556"
type textarea "x"
type textarea "72235569"
type textarea "x"
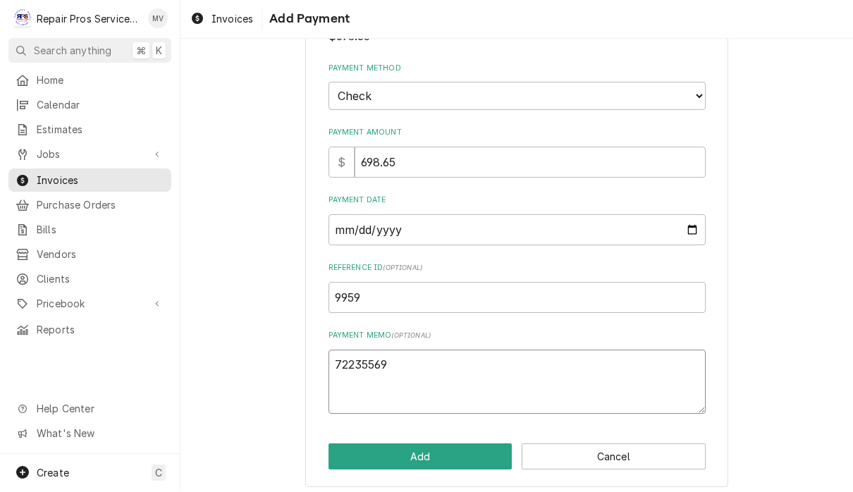
type textarea "722355697"
type textarea "x"
type textarea "7223556973"
type textarea "x"
type textarea "72235569733"
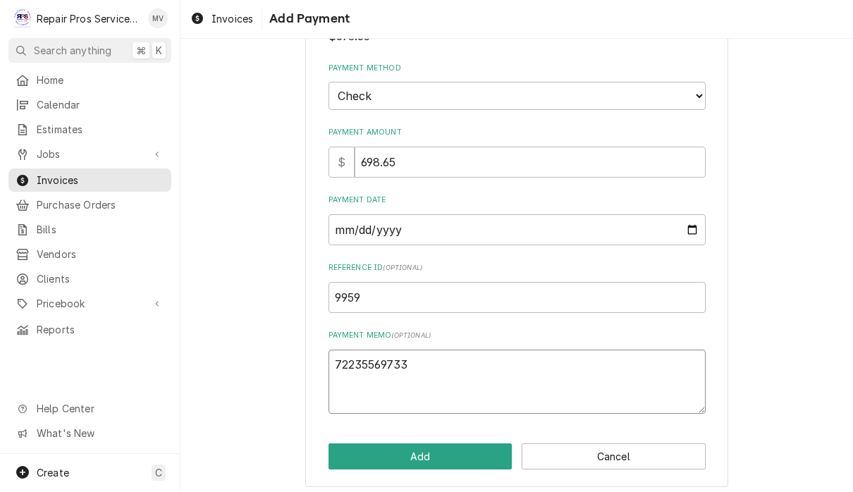
type textarea "x"
type textarea "7223556973"
type textarea "x"
type textarea "722355697"
type textarea "x"
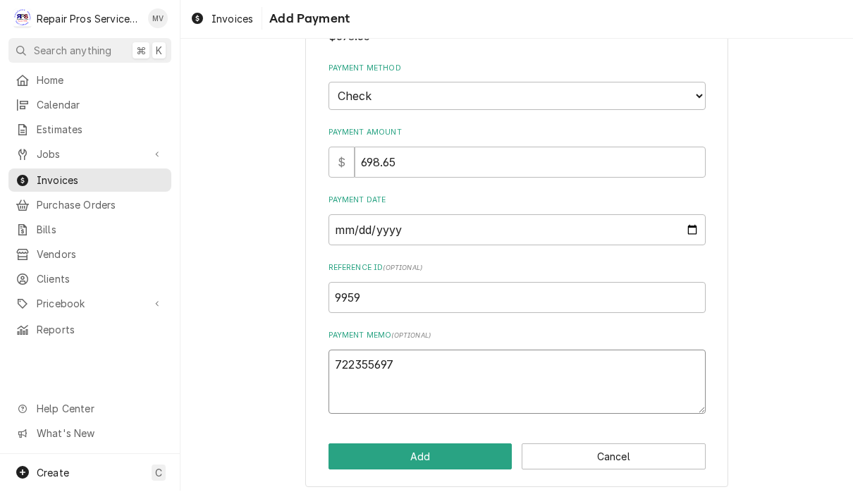
type textarea "72235569"
type textarea "x"
type textarea "722355693"
type textarea "x"
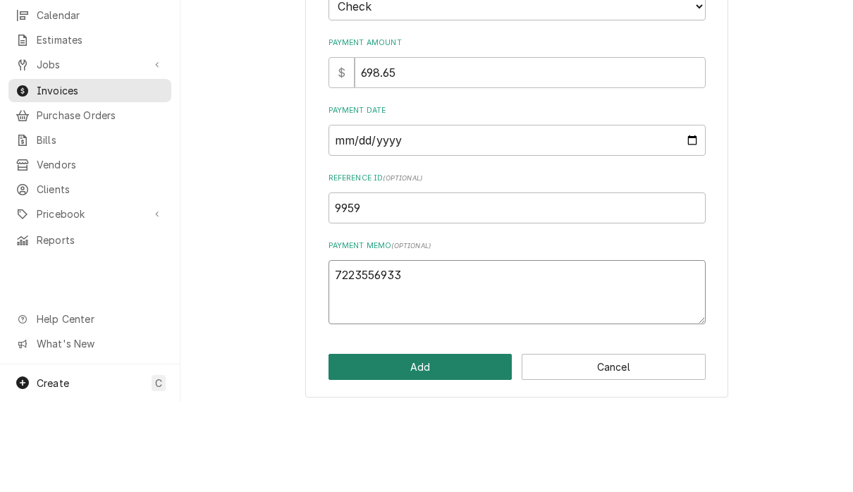
type textarea "7223556933"
click at [461, 445] on button "Add" at bounding box center [420, 458] width 184 height 26
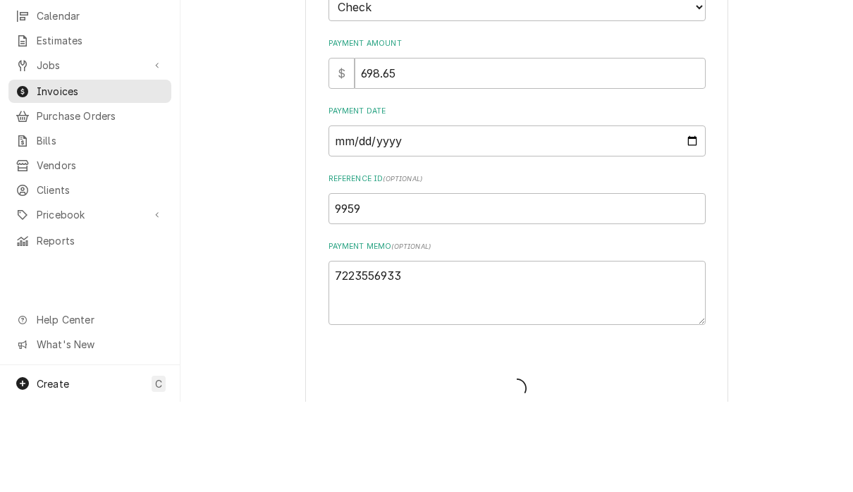
type textarea "x"
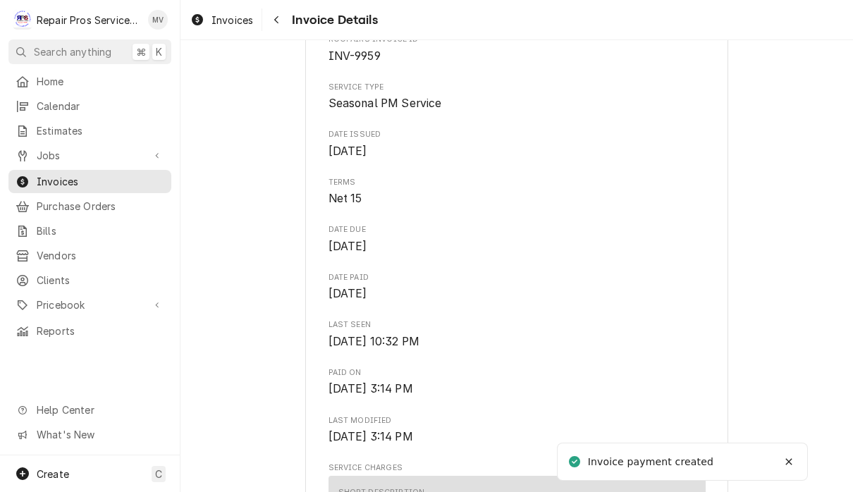
scroll to position [433, 0]
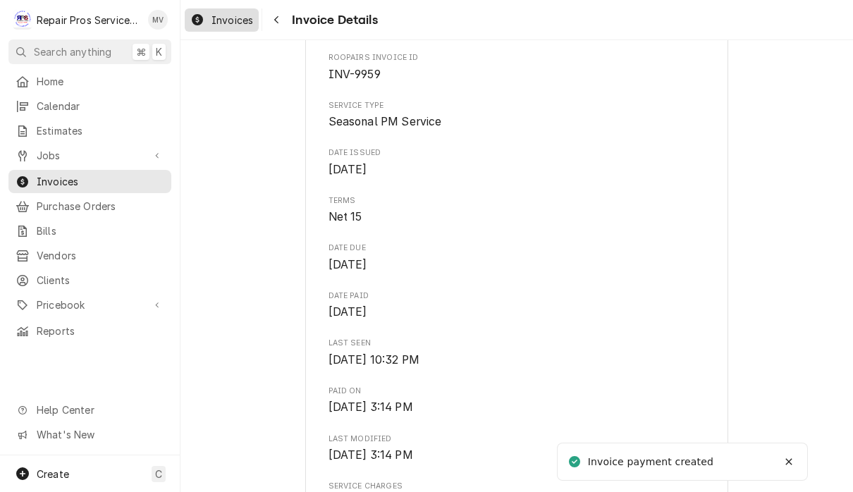
click at [228, 13] on span "Invoices" at bounding box center [232, 20] width 42 height 15
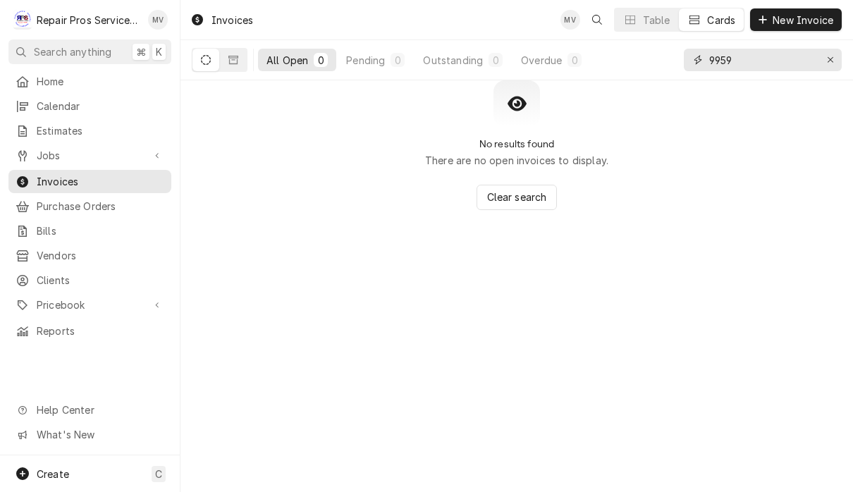
click at [769, 59] on input "9959" at bounding box center [762, 60] width 106 height 23
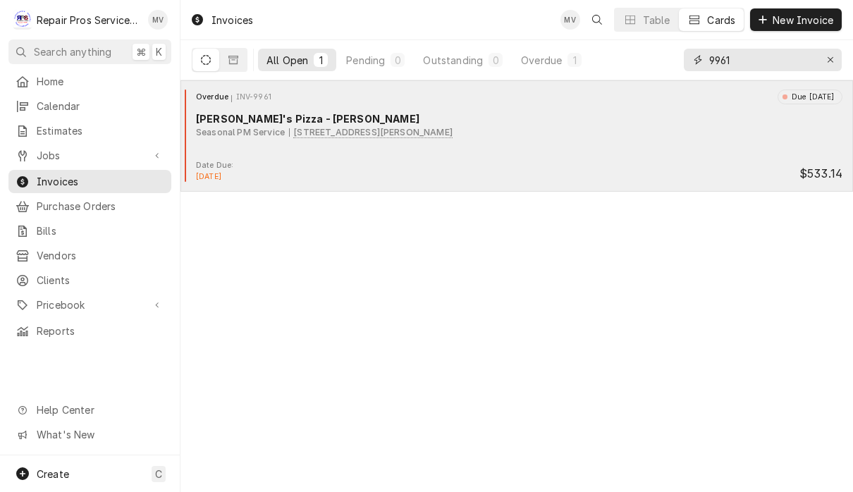
type input "9961"
click at [582, 153] on div "Overdue INV-9961 Due 9 days ago Marco's Pizza - Hixson Seasonal PM Service 5723…" at bounding box center [516, 124] width 661 height 70
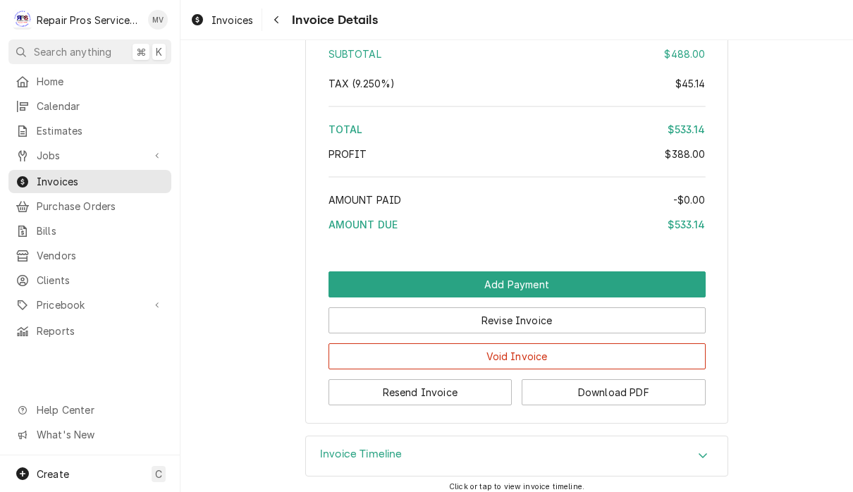
scroll to position [2846, 0]
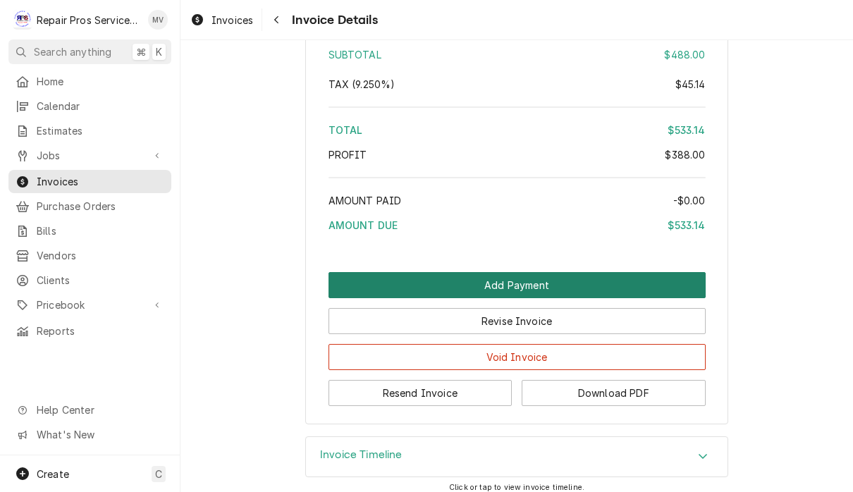
click at [643, 273] on button "Add Payment" at bounding box center [516, 285] width 377 height 26
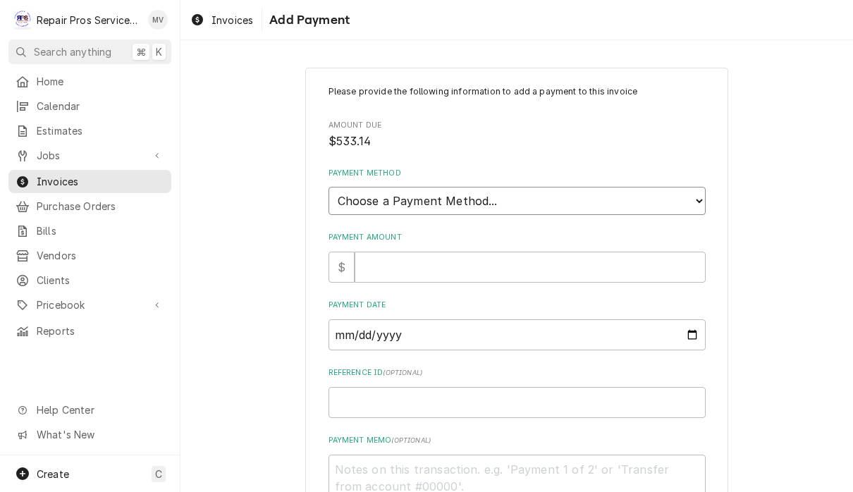
click at [637, 187] on select "Choose a Payment Method... Cash Check Credit/Debit Card ACH/eCheck Other" at bounding box center [516, 201] width 377 height 28
select select "2"
click at [601, 252] on input "Payment Amount" at bounding box center [529, 267] width 351 height 31
type textarea "x"
type input "5"
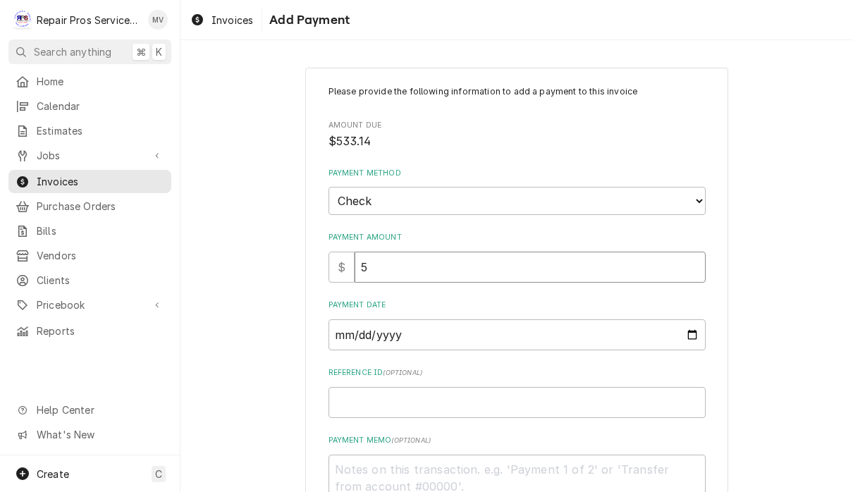
type textarea "x"
type input "53"
type textarea "x"
type input "533"
type textarea "x"
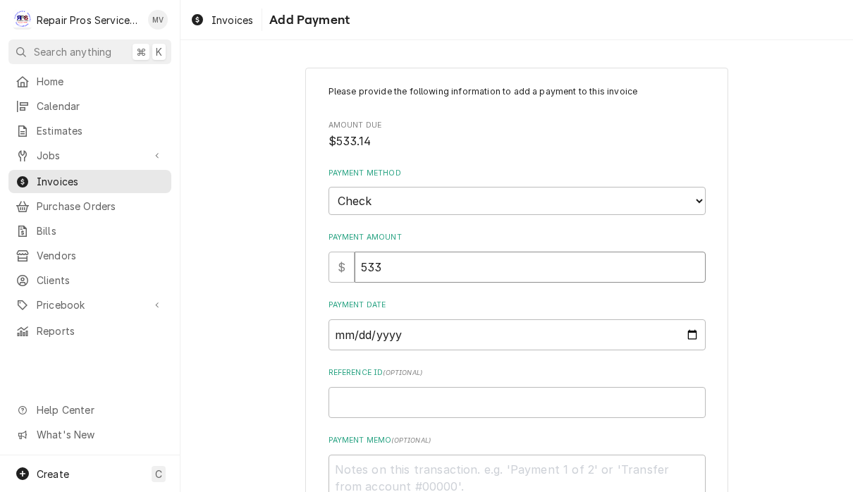
type input "533.1"
type textarea "x"
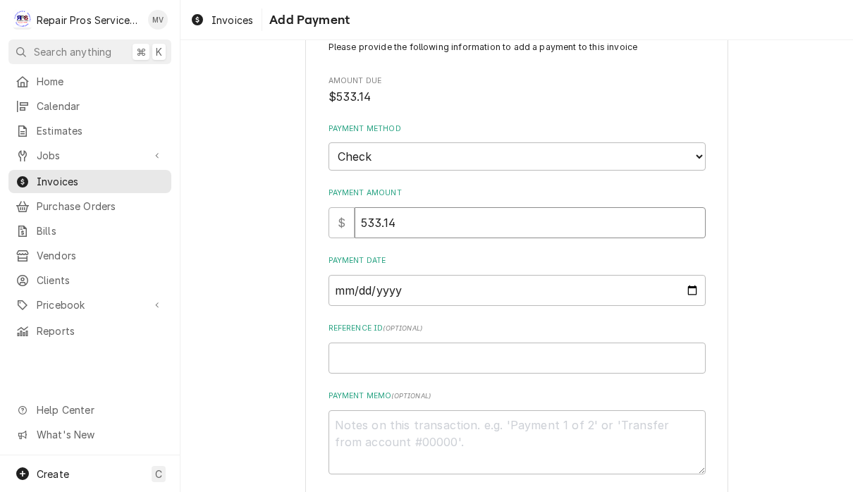
scroll to position [47, 0]
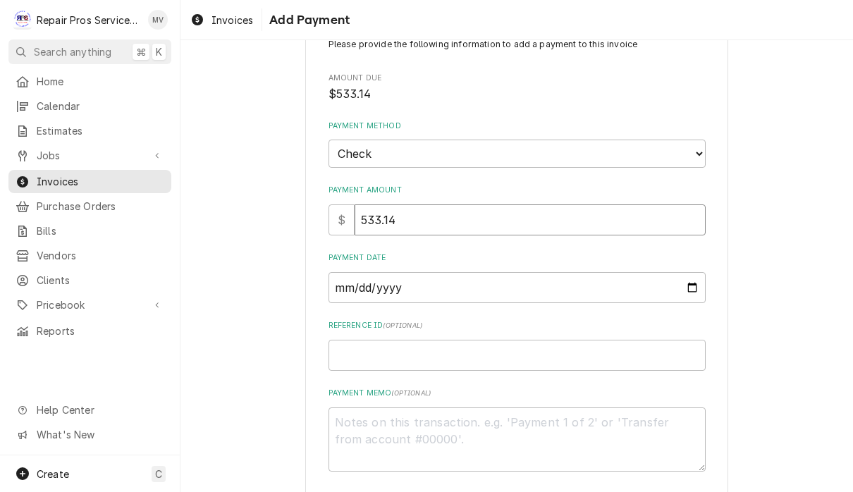
type input "533.14"
click at [664, 277] on input "Payment Date" at bounding box center [516, 287] width 377 height 31
type input "2025-10-05"
type textarea "x"
type input "2025-10-02"
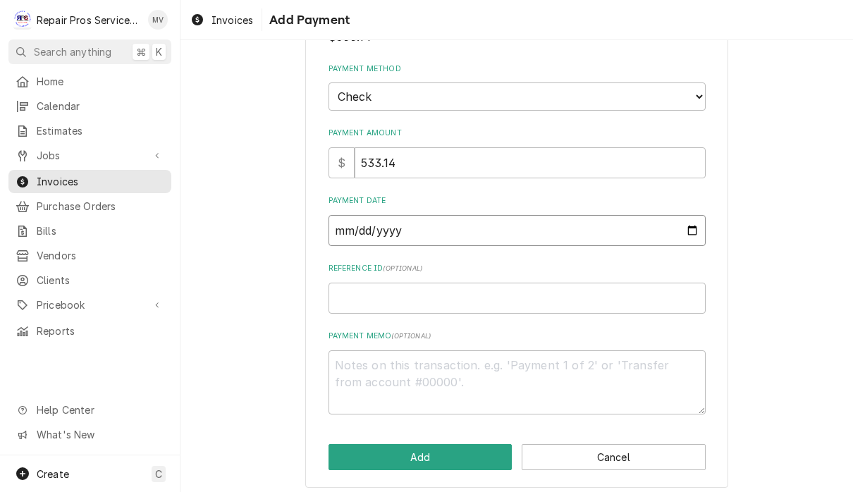
scroll to position [104, 0]
click at [532, 286] on input "Reference ID ( optional )" at bounding box center [516, 298] width 377 height 31
type textarea "x"
type input "9"
type textarea "x"
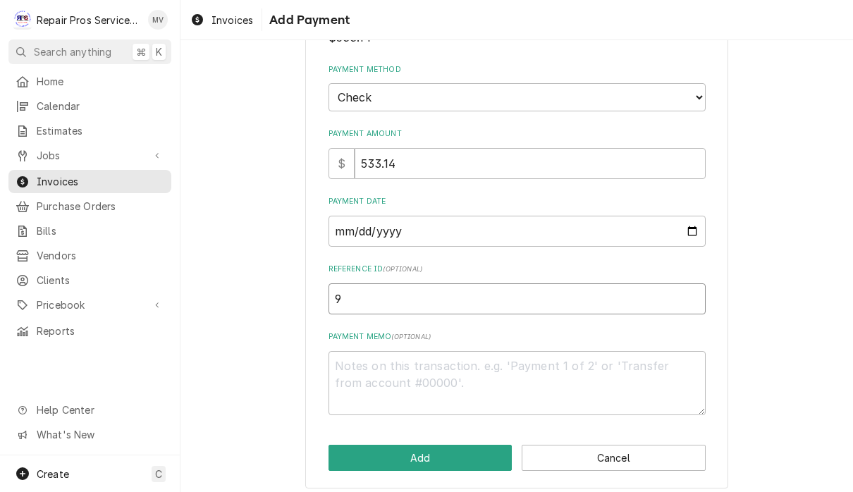
type input "99"
type textarea "x"
type input "996"
type textarea "x"
type input "9961"
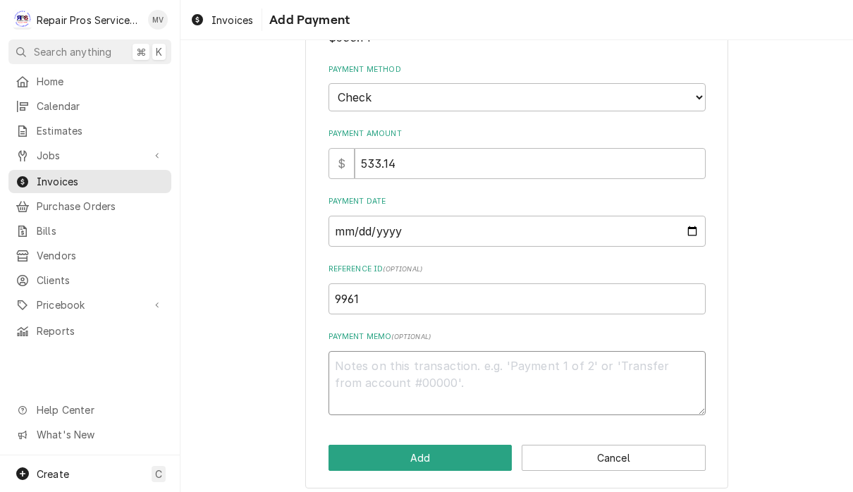
click at [489, 371] on textarea "Payment Memo ( optional )" at bounding box center [516, 383] width 377 height 64
type textarea "x"
type textarea "7"
type textarea "x"
type textarea "72"
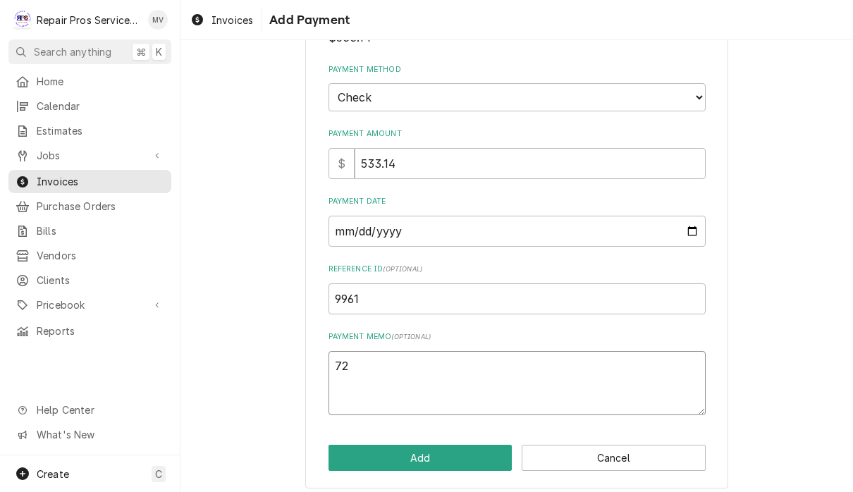
type textarea "x"
type textarea "722"
type textarea "x"
type textarea "7223"
type textarea "x"
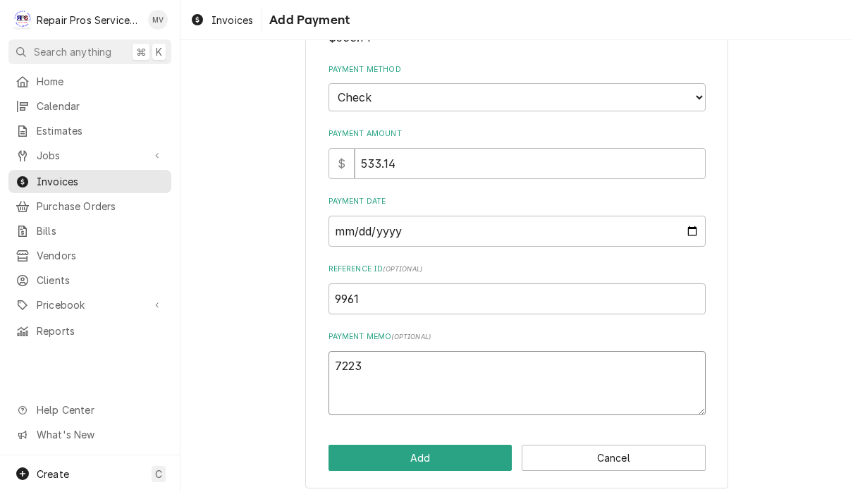
type textarea "72235"
type textarea "x"
type textarea "722355"
type textarea "x"
type textarea "7223556"
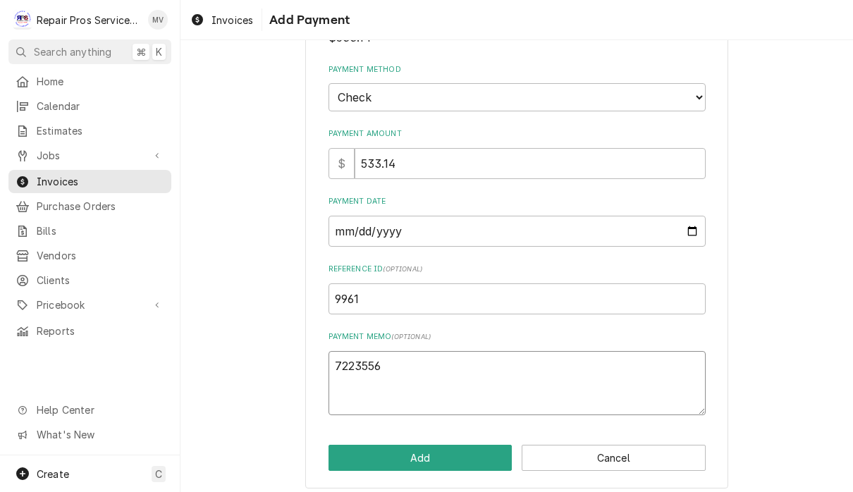
type textarea "x"
type textarea "72235569"
type textarea "x"
type textarea "722355693"
type textarea "x"
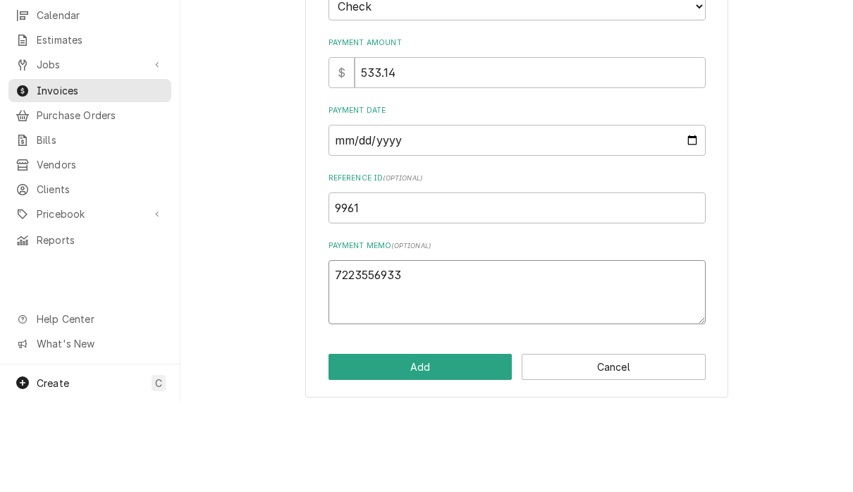
scroll to position [1, 0]
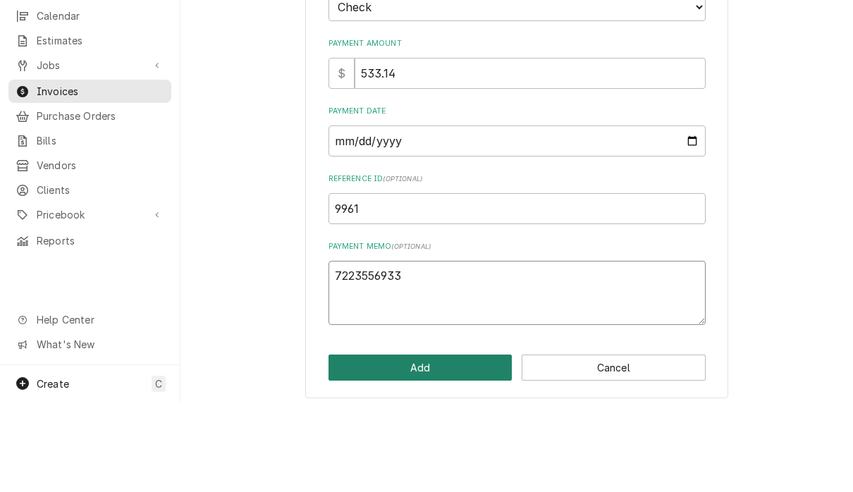
type textarea "7223556933"
click at [458, 445] on button "Add" at bounding box center [420, 458] width 184 height 26
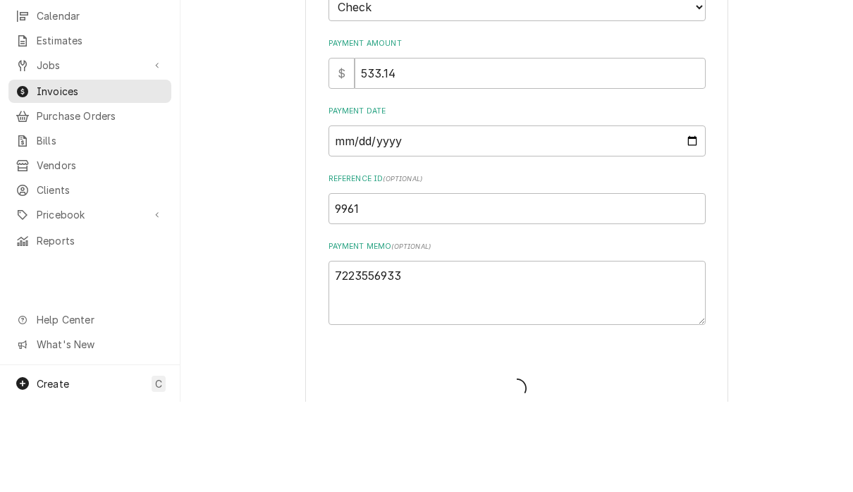
type textarea "x"
